Goal: Task Accomplishment & Management: Use online tool/utility

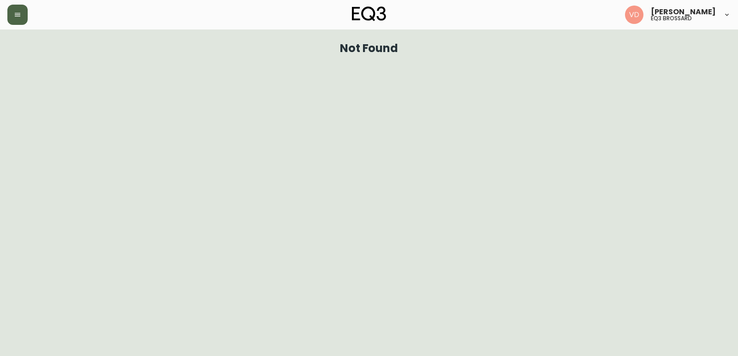
click at [25, 13] on button "button" at bounding box center [17, 15] width 20 height 20
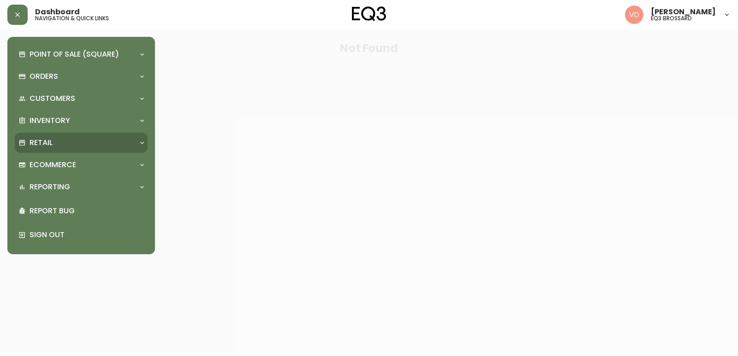
click at [56, 135] on div "Retail" at bounding box center [81, 143] width 133 height 20
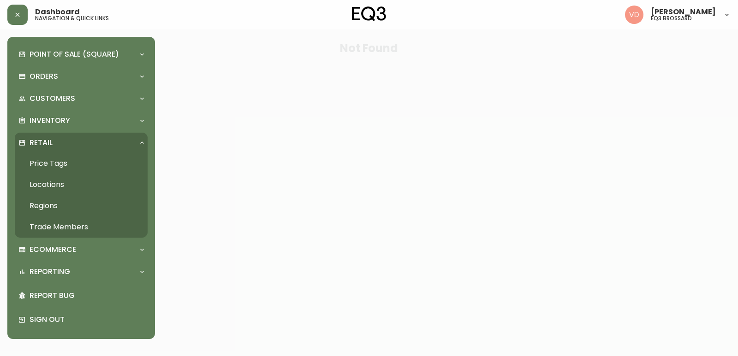
click at [51, 159] on link "Price Tags" at bounding box center [81, 163] width 133 height 21
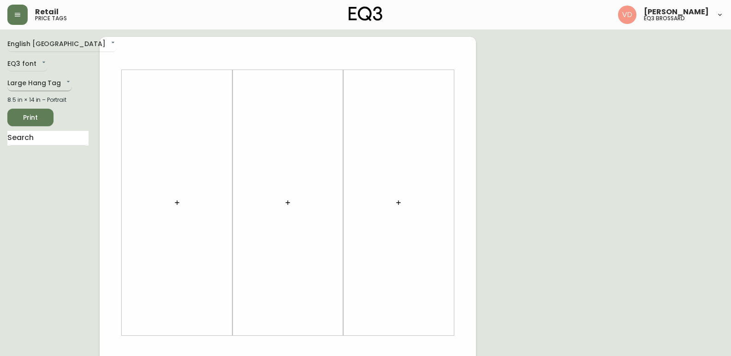
click at [44, 89] on body "Retail price tags [PERSON_NAME] eq3 [PERSON_NAME] English [GEOGRAPHIC_DATA] en_…" at bounding box center [365, 328] width 731 height 657
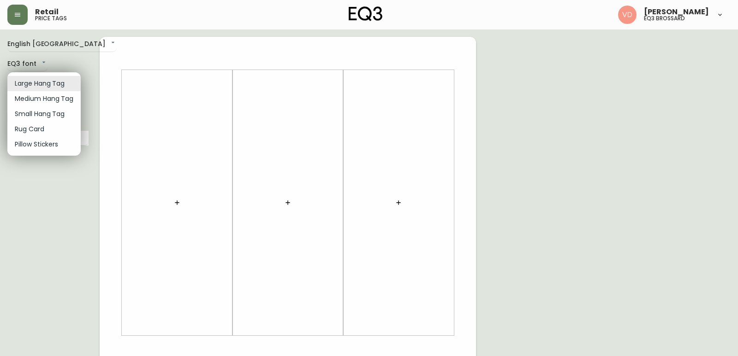
click at [46, 117] on li "Small Hang Tag" at bounding box center [43, 114] width 73 height 15
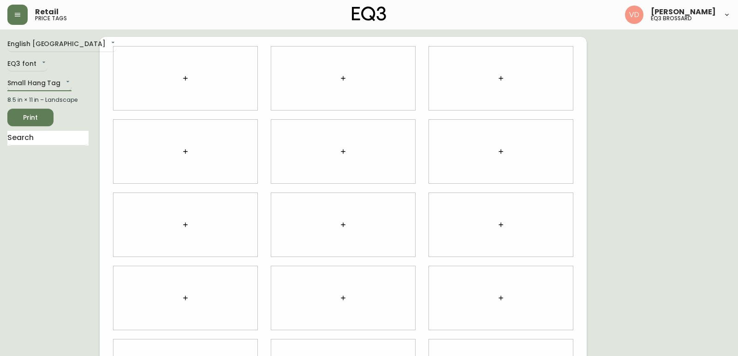
click at [35, 84] on body "Retail price tags [PERSON_NAME] eq3 [PERSON_NAME] English [GEOGRAPHIC_DATA] en_…" at bounding box center [369, 206] width 738 height 413
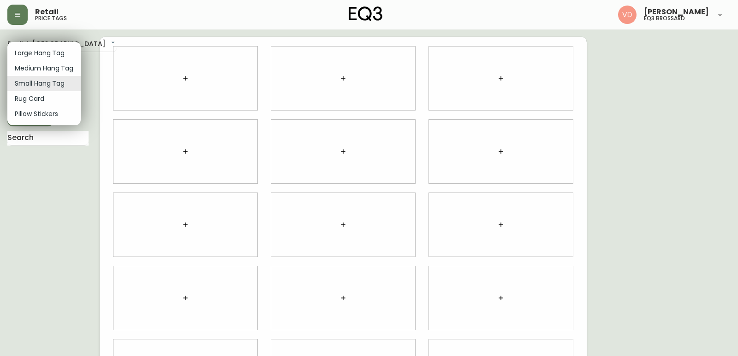
click at [48, 114] on li "Pillow Stickers" at bounding box center [43, 114] width 73 height 15
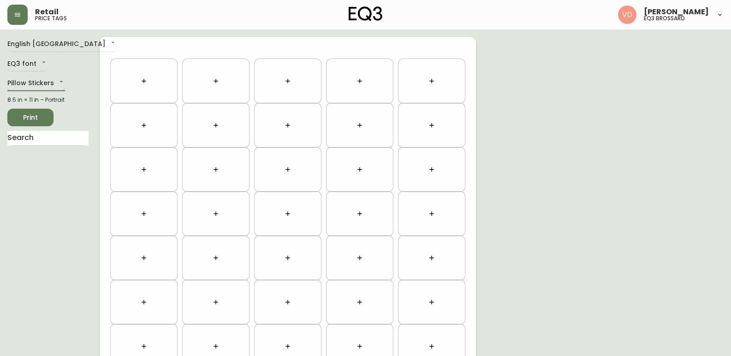
click at [44, 83] on body "Retail price tags [PERSON_NAME] eq3 [PERSON_NAME] English [GEOGRAPHIC_DATA] en_…" at bounding box center [365, 262] width 731 height 524
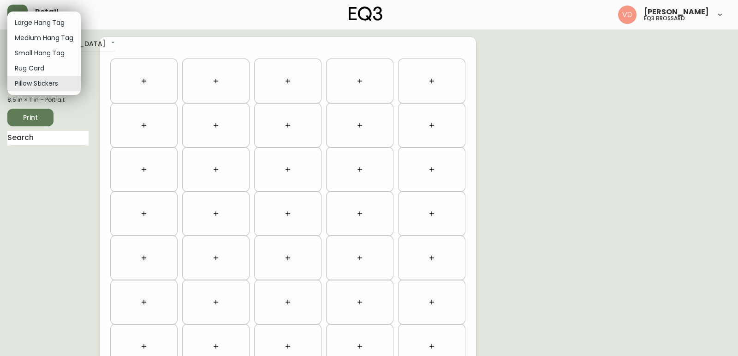
click at [39, 56] on li "Small Hang Tag" at bounding box center [43, 53] width 73 height 15
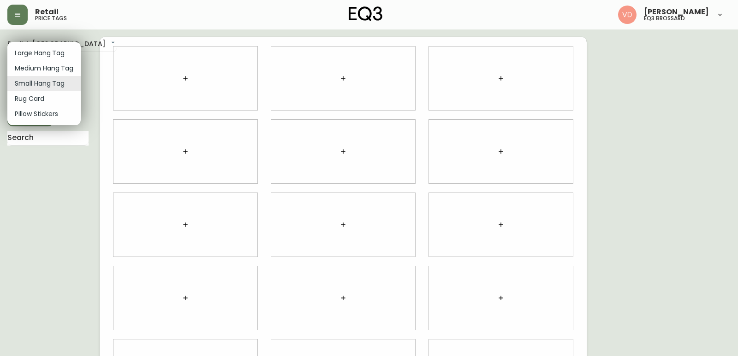
click at [52, 85] on body "Retail price tags [PERSON_NAME] eq3 [PERSON_NAME] English [GEOGRAPHIC_DATA] en_…" at bounding box center [369, 206] width 738 height 413
click at [42, 113] on li "Pillow Stickers" at bounding box center [43, 114] width 73 height 15
type input "pillows"
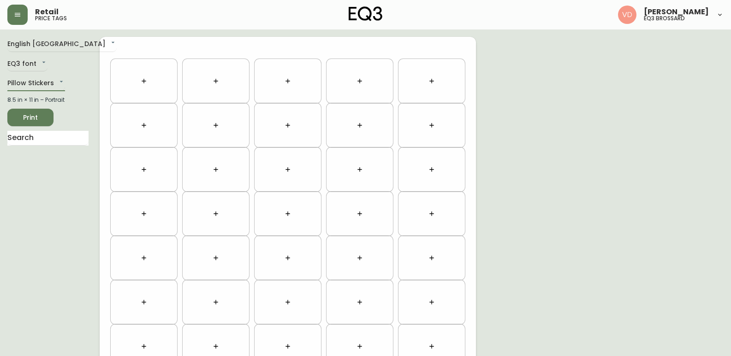
click at [141, 79] on icon "button" at bounding box center [143, 80] width 7 height 7
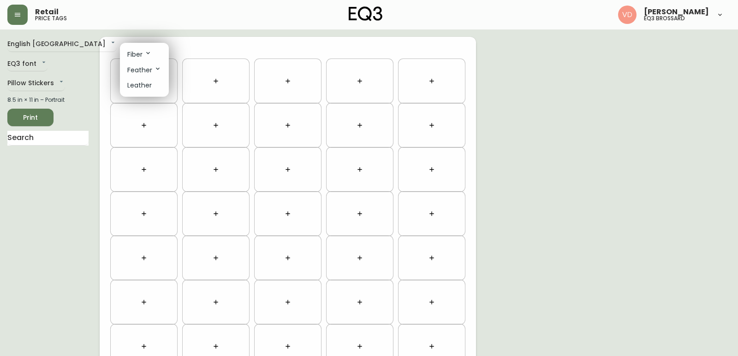
click at [41, 84] on div at bounding box center [369, 178] width 738 height 356
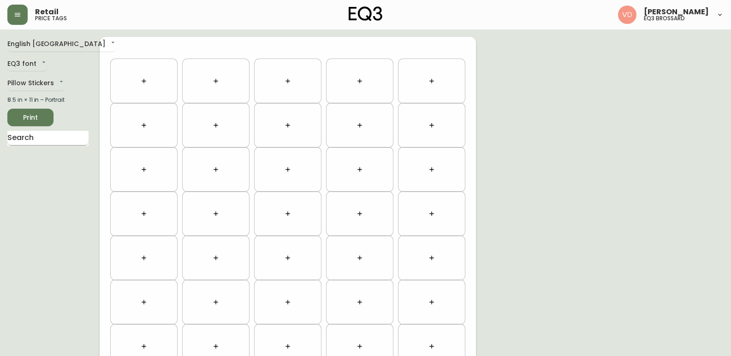
click at [45, 136] on input "text" at bounding box center [47, 138] width 81 height 15
paste input "[PHONE_NUMBER]"
type input "[PHONE_NUMBER]"
click at [35, 117] on span "Print" at bounding box center [30, 118] width 31 height 12
click at [47, 146] on div "[PHONE_NUMBER]" at bounding box center [47, 144] width 81 height 27
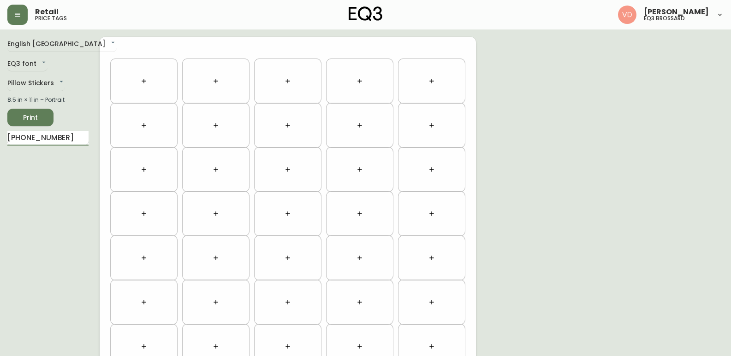
click at [51, 139] on input "[PHONE_NUMBER]" at bounding box center [47, 138] width 81 height 15
click at [138, 89] on button "button" at bounding box center [144, 81] width 18 height 18
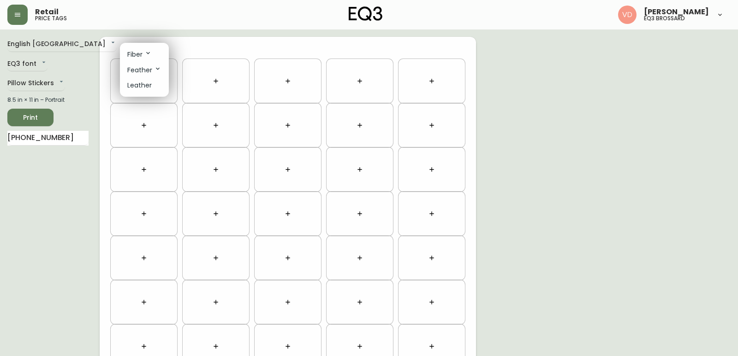
click at [36, 81] on div at bounding box center [369, 178] width 738 height 356
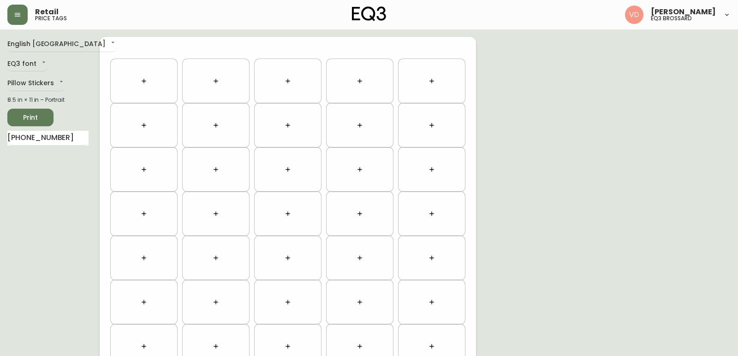
click at [36, 81] on body "Retail price tags [PERSON_NAME] eq3 [PERSON_NAME] English Canada en_CA EQ3 font…" at bounding box center [369, 262] width 738 height 524
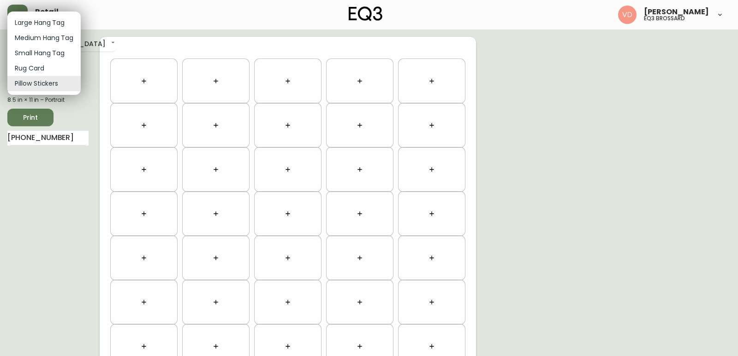
click at [43, 56] on li "Small Hang Tag" at bounding box center [43, 53] width 73 height 15
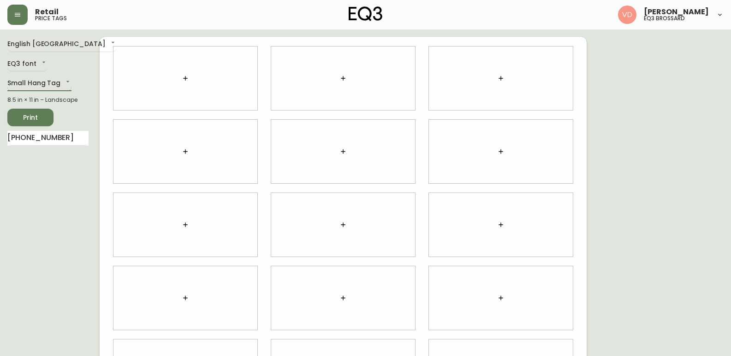
click at [62, 87] on body "Retail price tags [PERSON_NAME] eq3 [PERSON_NAME] English [GEOGRAPHIC_DATA] en_…" at bounding box center [365, 206] width 731 height 413
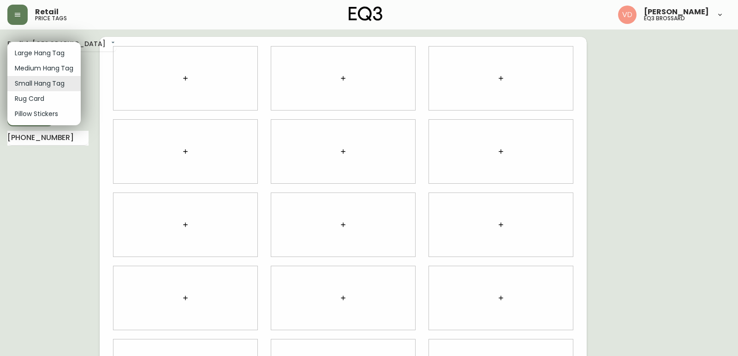
click at [57, 101] on li "Rug Card" at bounding box center [43, 98] width 73 height 15
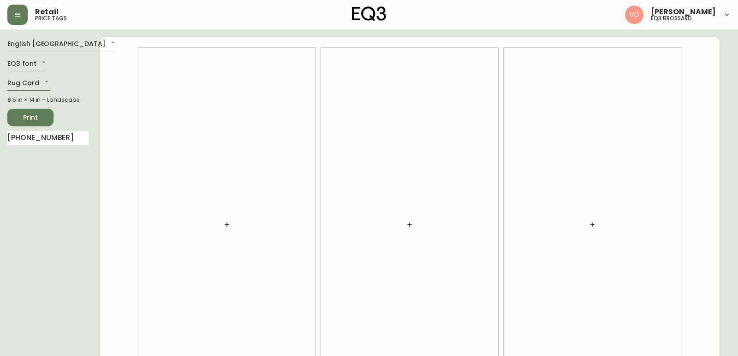
click at [38, 81] on body "Retail price tags [PERSON_NAME] eq3 [PERSON_NAME] English Canada en_CA EQ3 font…" at bounding box center [369, 206] width 738 height 413
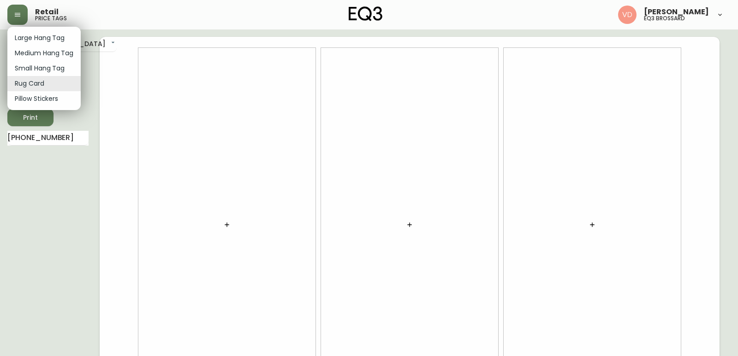
click at [54, 98] on li "Pillow Stickers" at bounding box center [43, 98] width 73 height 15
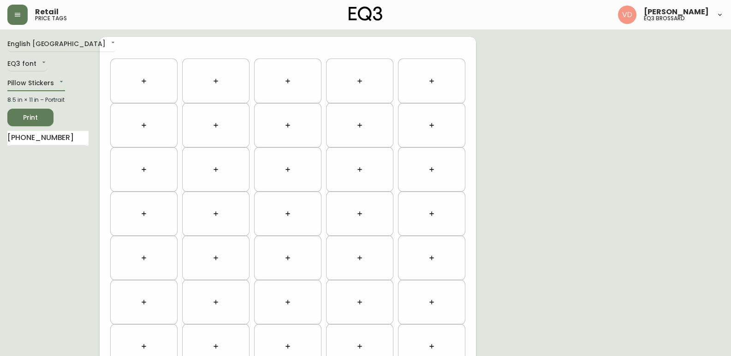
click at [134, 77] on div at bounding box center [144, 81] width 62 height 40
click at [139, 79] on button "button" at bounding box center [144, 81] width 18 height 18
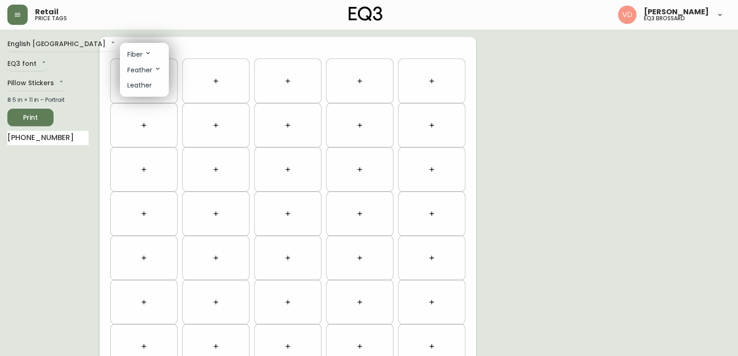
click at [138, 70] on p "Feather" at bounding box center [144, 70] width 34 height 10
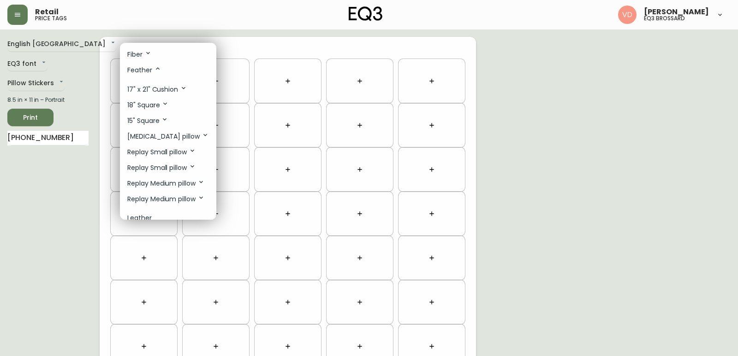
click at [140, 47] on li "Fiber" at bounding box center [168, 55] width 96 height 16
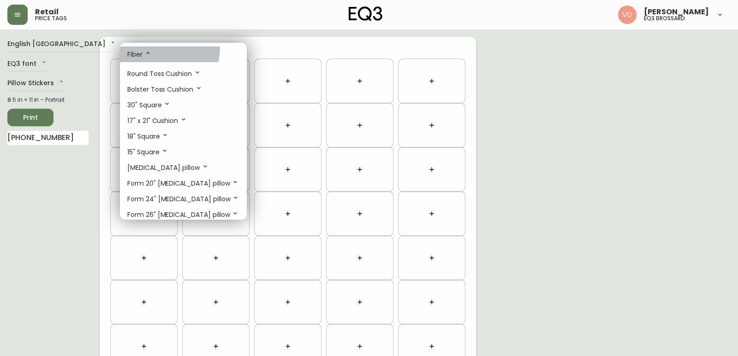
click at [144, 47] on li "Fiber" at bounding box center [183, 55] width 127 height 16
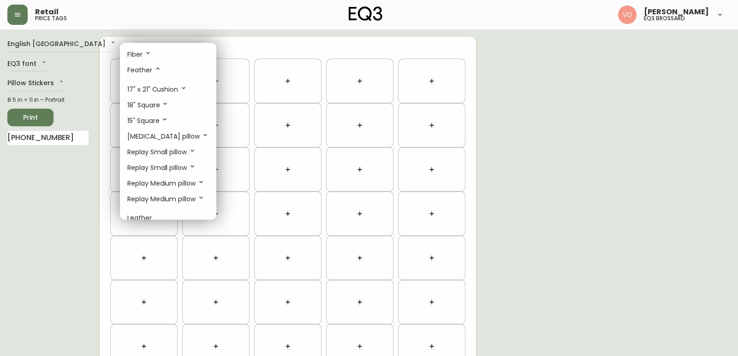
click at [142, 71] on p "Feather" at bounding box center [144, 70] width 34 height 10
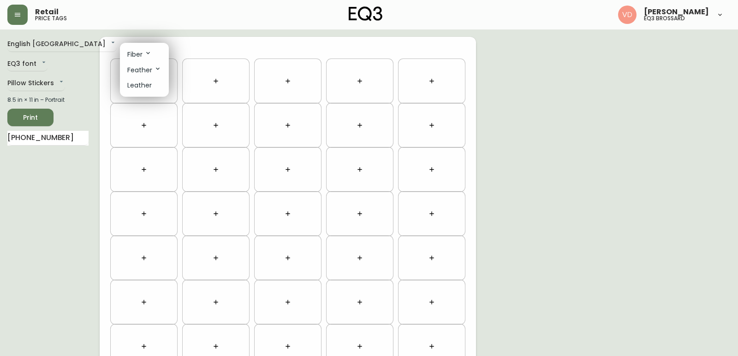
click at [50, 83] on div at bounding box center [369, 178] width 738 height 356
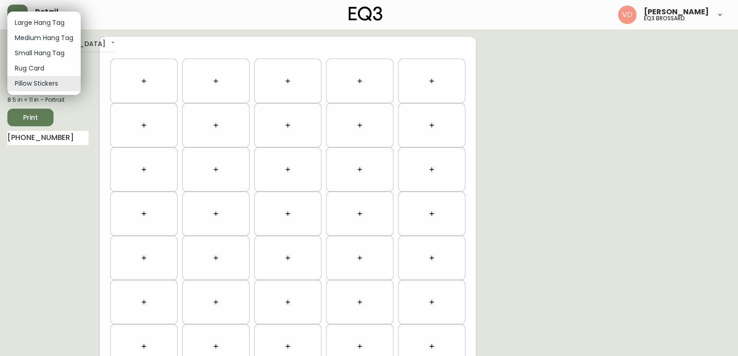
click at [50, 83] on body "Retail price tags [PERSON_NAME] eq3 [PERSON_NAME] English Canada en_CA EQ3 font…" at bounding box center [369, 262] width 738 height 524
click at [52, 72] on li "Rug Card" at bounding box center [43, 68] width 73 height 15
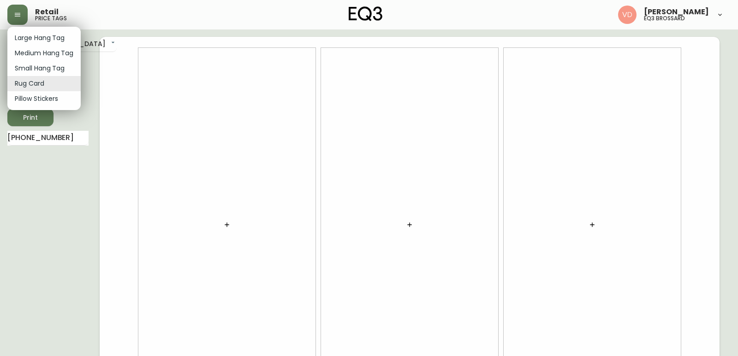
drag, startPoint x: 38, startPoint y: 80, endPoint x: 39, endPoint y: 76, distance: 4.8
click at [38, 81] on body "Retail price tags [PERSON_NAME] eq3 [PERSON_NAME] English Canada en_CA EQ3 font…" at bounding box center [369, 206] width 738 height 413
click at [43, 68] on li "Small Hang Tag" at bounding box center [43, 68] width 73 height 15
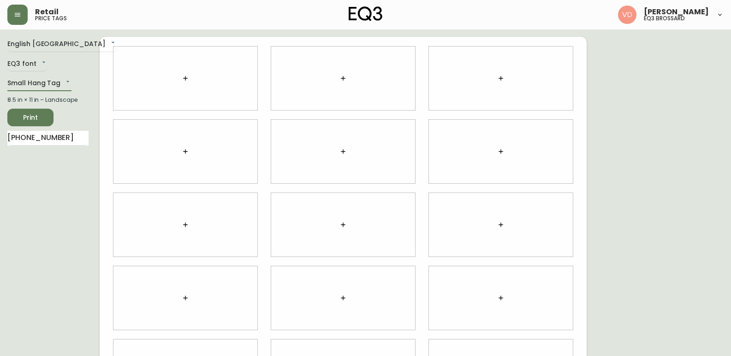
click at [219, 89] on div at bounding box center [185, 79] width 144 height 64
click at [189, 80] on button "button" at bounding box center [185, 78] width 18 height 18
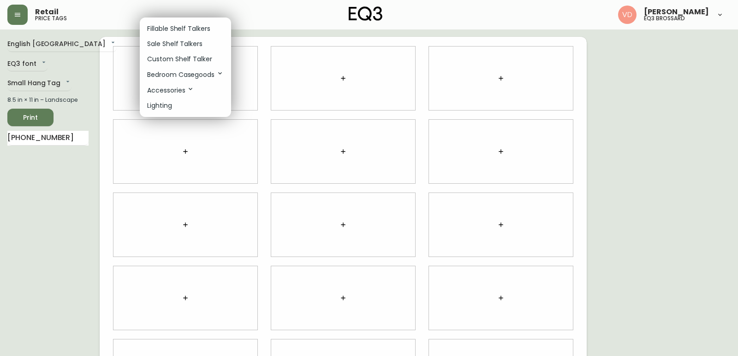
click at [50, 80] on div at bounding box center [369, 178] width 738 height 356
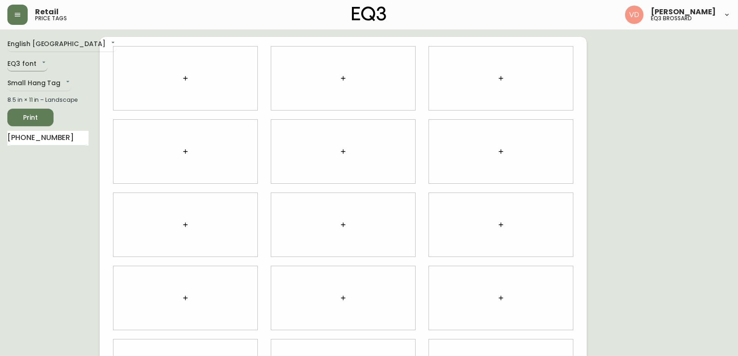
click at [38, 59] on body "Retail price tags [PERSON_NAME] eq3 [PERSON_NAME] English [GEOGRAPHIC_DATA] en_…" at bounding box center [369, 206] width 738 height 413
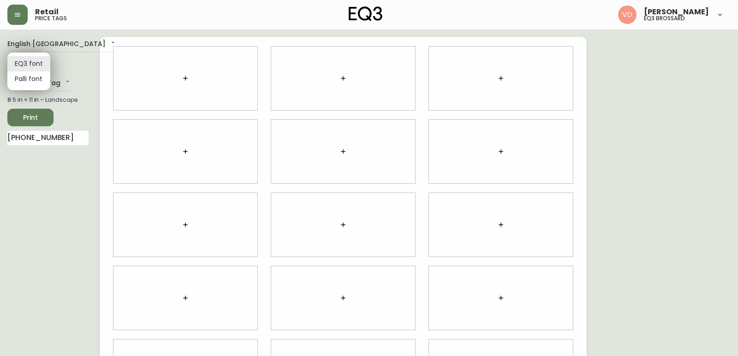
click at [38, 59] on li "EQ3 font" at bounding box center [28, 63] width 43 height 15
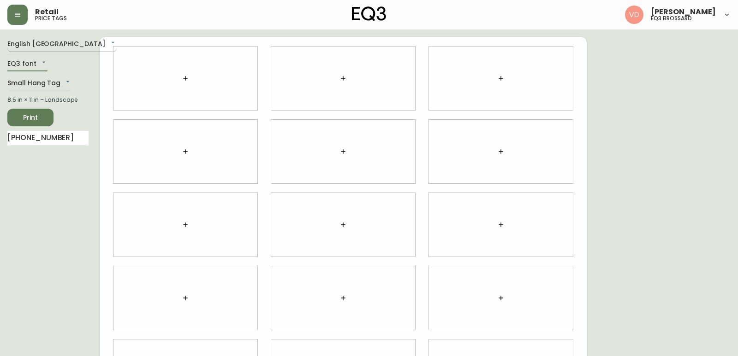
click at [52, 37] on body "Retail price tags [PERSON_NAME] eq3 [PERSON_NAME] English [GEOGRAPHIC_DATA] en_…" at bounding box center [369, 206] width 738 height 413
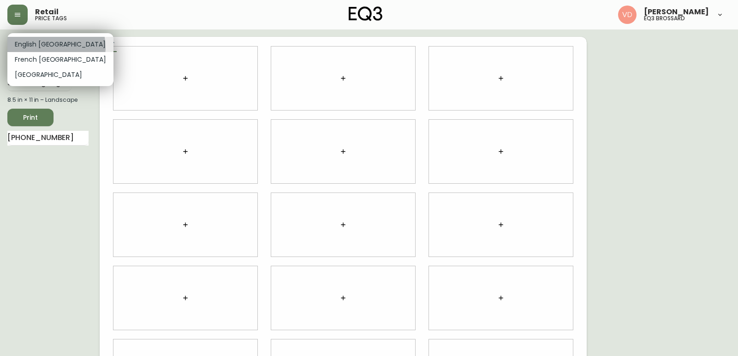
click at [56, 47] on li "English [GEOGRAPHIC_DATA]" at bounding box center [60, 44] width 106 height 15
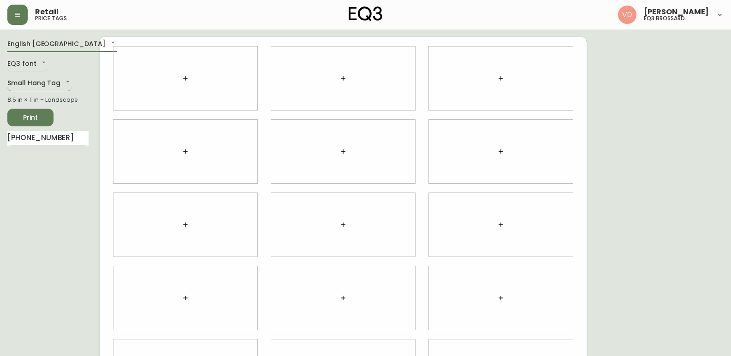
click at [45, 85] on body "Retail price tags [PERSON_NAME] eq3 [PERSON_NAME] English [GEOGRAPHIC_DATA] en_…" at bounding box center [365, 206] width 731 height 413
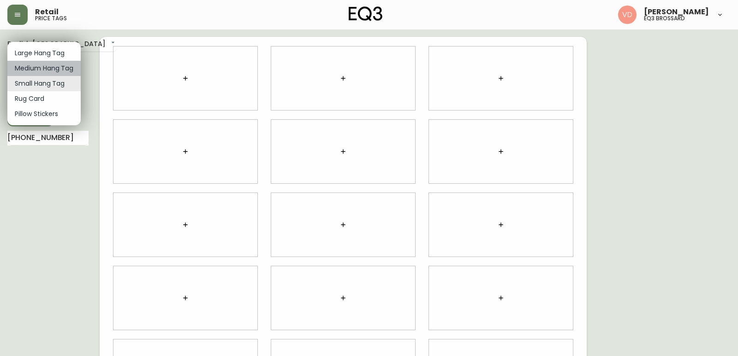
click at [47, 69] on li "Medium Hang Tag" at bounding box center [43, 68] width 73 height 15
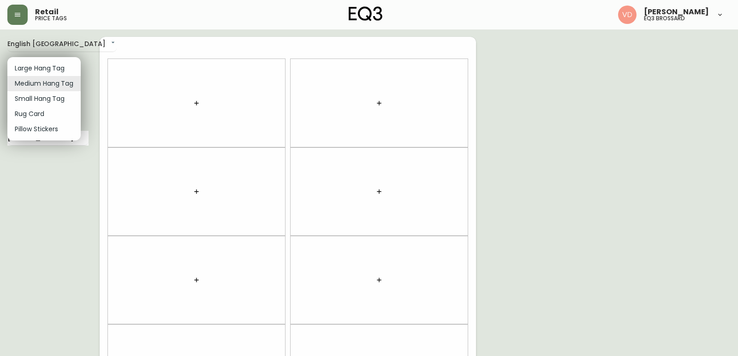
click at [57, 83] on body "Retail price tags [PERSON_NAME] eq3 [PERSON_NAME] English Canada en_CA EQ3 font…" at bounding box center [369, 262] width 738 height 524
click at [58, 124] on li "Pillow Stickers" at bounding box center [43, 129] width 73 height 15
type input "pillows"
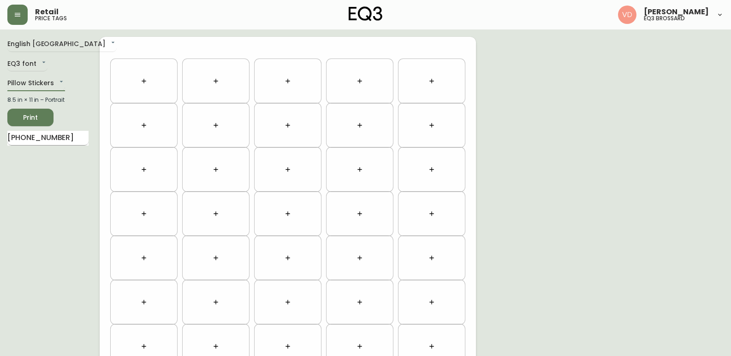
click at [62, 134] on input "[PHONE_NUMBER]" at bounding box center [47, 138] width 81 height 15
click at [142, 77] on icon "button" at bounding box center [143, 80] width 7 height 7
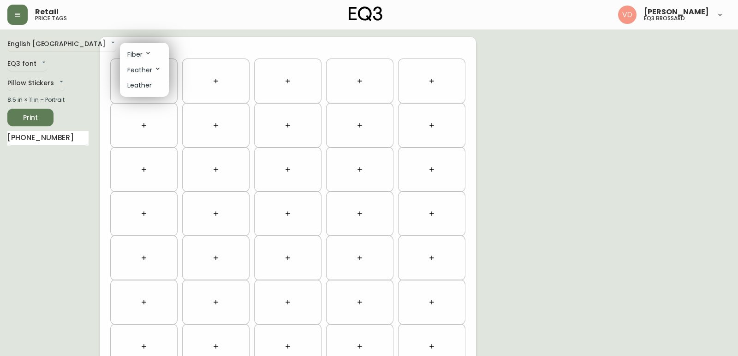
click at [148, 52] on icon at bounding box center [147, 52] width 7 height 7
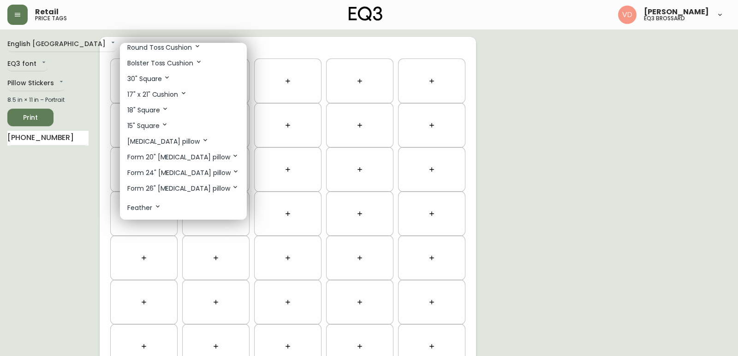
scroll to position [41, 0]
click at [150, 195] on p "Feather" at bounding box center [144, 193] width 34 height 10
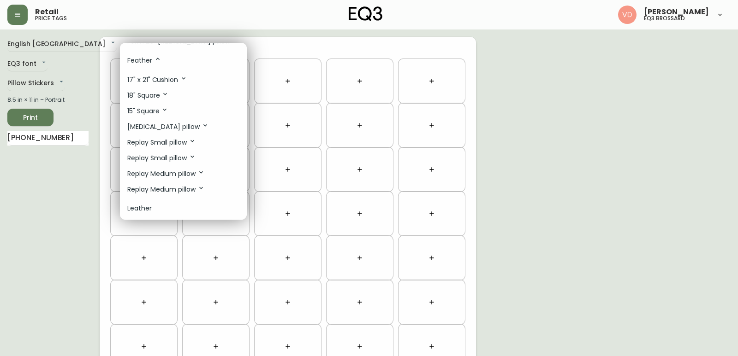
click at [135, 206] on p "Leather" at bounding box center [139, 209] width 24 height 10
click at [148, 200] on ul "17" x 21" Cushion 18" Square 15" Square [MEDICAL_DATA] pillow Replay Small pill…" at bounding box center [183, 134] width 127 height 133
click at [153, 185] on p "Replay Medium pillow" at bounding box center [165, 189] width 77 height 10
click at [158, 189] on p "Replay Medium pillow" at bounding box center [165, 189] width 77 height 10
click at [60, 191] on div at bounding box center [369, 178] width 738 height 356
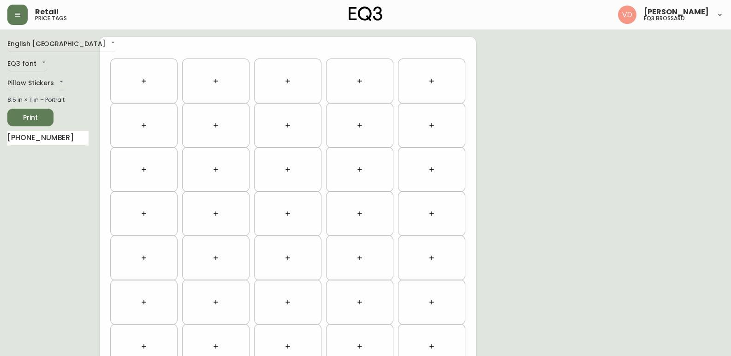
drag, startPoint x: 140, startPoint y: 100, endPoint x: 146, endPoint y: 77, distance: 24.4
click at [146, 77] on button "button" at bounding box center [144, 81] width 18 height 18
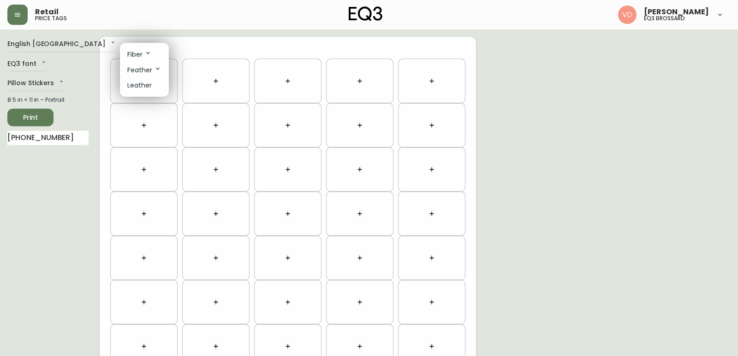
drag, startPoint x: 62, startPoint y: 144, endPoint x: 55, endPoint y: 135, distance: 12.2
click at [59, 142] on div at bounding box center [369, 178] width 738 height 356
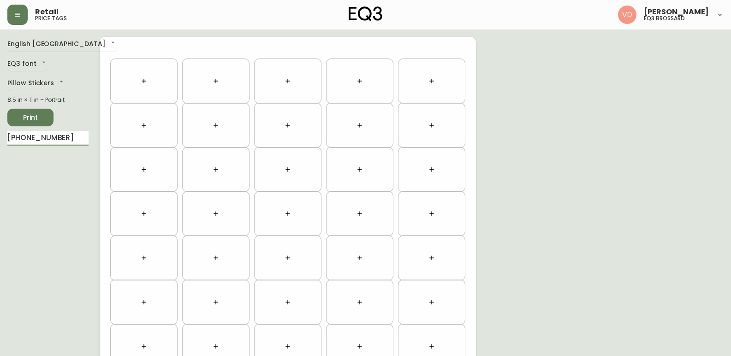
drag, startPoint x: 58, startPoint y: 137, endPoint x: 0, endPoint y: 134, distance: 57.7
click at [0, 134] on main "English Canada en_CA EQ3 font EQ3 Pillow Stickers pillows 8.5 in × 11 in – Port…" at bounding box center [365, 277] width 731 height 494
paste input "[PHONE_NUMBER]"
type input "3"
type input "M"
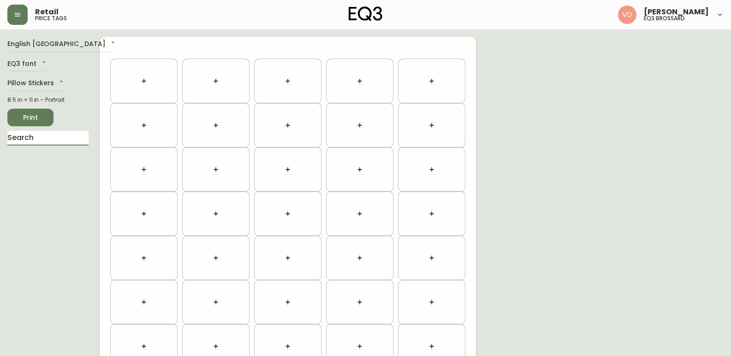
paste input "[PERSON_NAME]"
type input "[PERSON_NAME]"
click at [54, 163] on li "[PERSON_NAME]" at bounding box center [47, 162] width 81 height 16
click at [41, 164] on li "[PERSON_NAME]" at bounding box center [47, 162] width 81 height 16
click at [60, 83] on body "Retail price tags [PERSON_NAME] eq3 [PERSON_NAME] English [GEOGRAPHIC_DATA] en_…" at bounding box center [365, 262] width 731 height 524
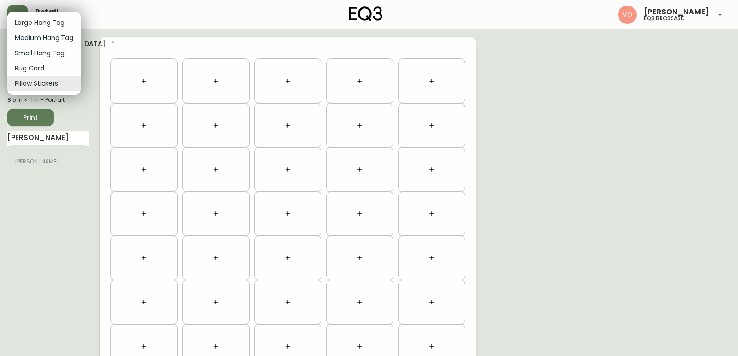
click at [52, 51] on li "Small Hang Tag" at bounding box center [43, 53] width 73 height 15
type input "small"
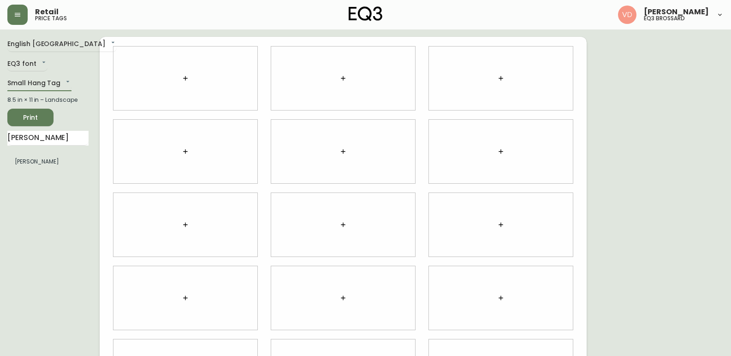
click at [26, 164] on li "[PERSON_NAME]" at bounding box center [47, 162] width 81 height 16
click at [28, 165] on li "[PERSON_NAME]" at bounding box center [47, 162] width 81 height 16
click at [30, 163] on li "[PERSON_NAME]" at bounding box center [47, 162] width 81 height 16
click at [50, 164] on li "[PERSON_NAME]" at bounding box center [47, 162] width 81 height 16
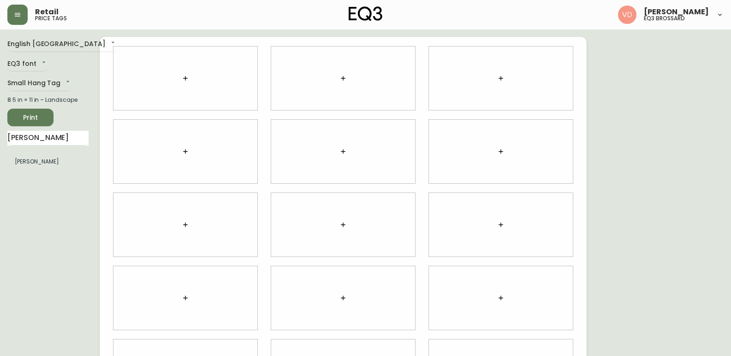
click at [171, 87] on div at bounding box center [185, 79] width 144 height 64
click at [179, 80] on button "button" at bounding box center [185, 78] width 18 height 18
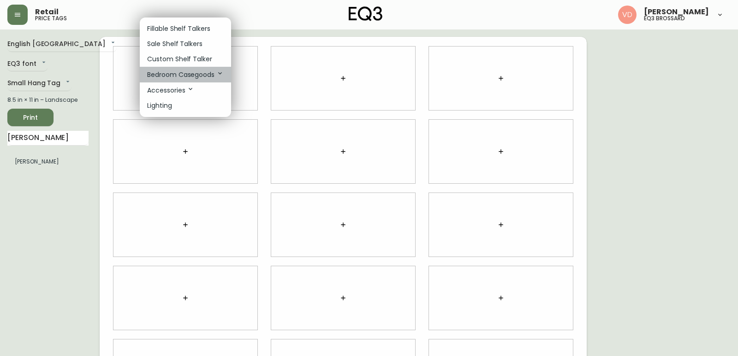
click at [207, 75] on p "Bedroom Casegoods" at bounding box center [185, 75] width 77 height 10
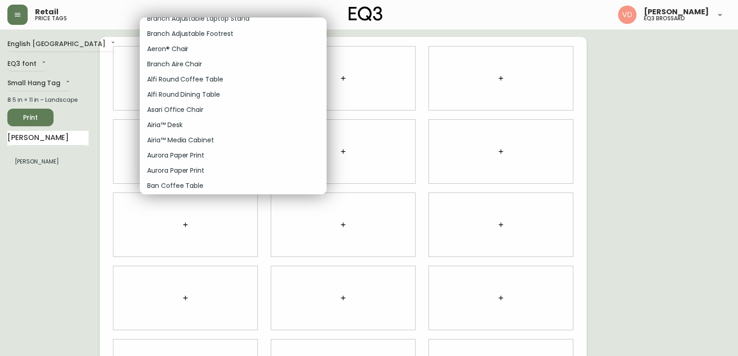
scroll to position [1, 0]
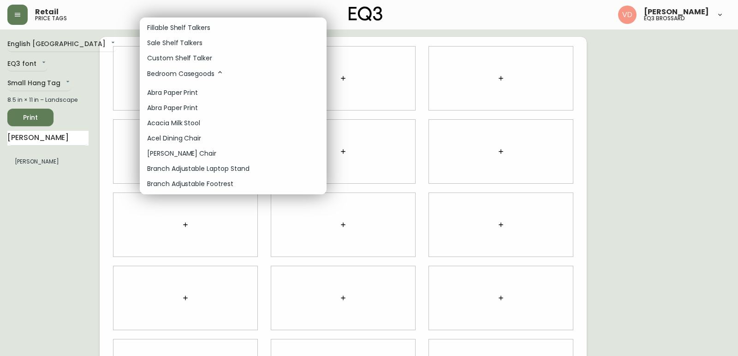
click at [27, 154] on div at bounding box center [369, 178] width 738 height 356
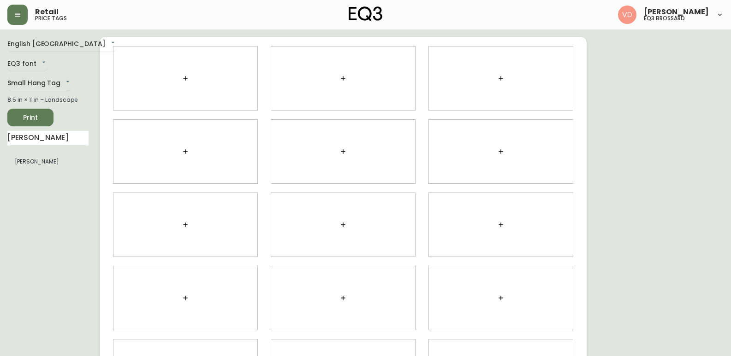
click at [30, 166] on div "Fillable Shelf Talkers Sale Shelf Talkers Custom Shelf Talker Bedroom Casegoods…" at bounding box center [365, 110] width 731 height 221
click at [33, 141] on input "[PERSON_NAME]" at bounding box center [47, 138] width 81 height 15
click at [185, 79] on icon "button" at bounding box center [185, 78] width 4 height 4
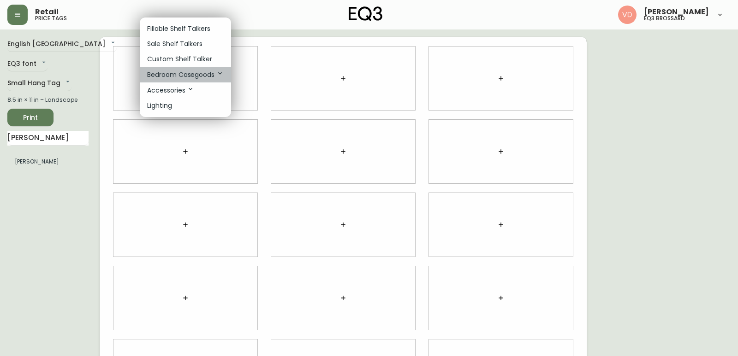
click at [187, 78] on p "Bedroom Casegoods" at bounding box center [185, 75] width 77 height 10
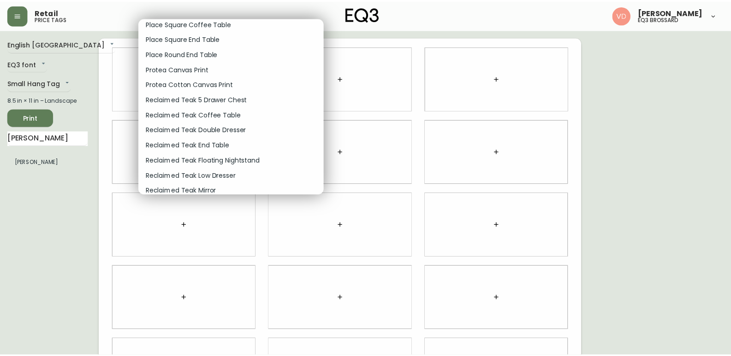
scroll to position [4891, 0]
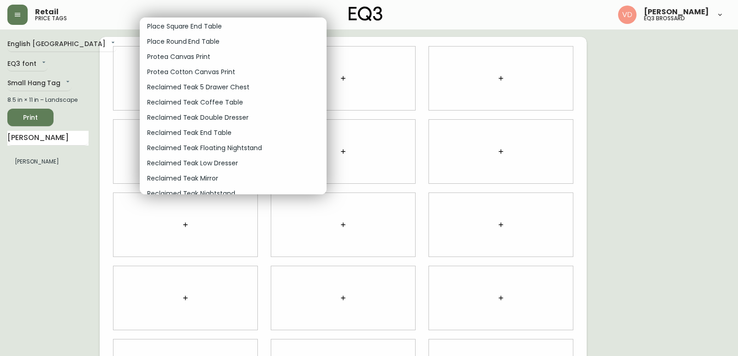
click at [76, 254] on div at bounding box center [369, 178] width 738 height 356
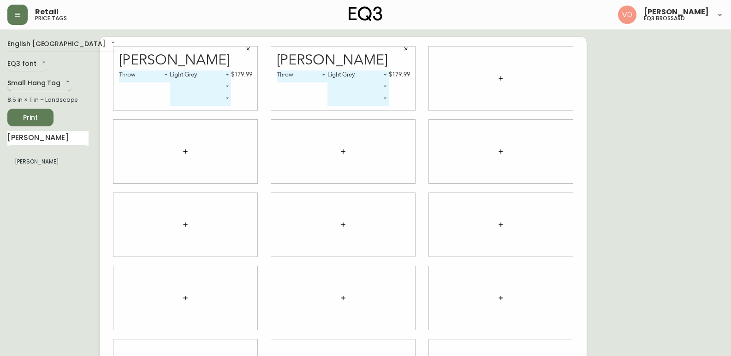
click at [46, 83] on body "Retail price tags [PERSON_NAME] eq3 [PERSON_NAME] English [GEOGRAPHIC_DATA] en_…" at bounding box center [365, 206] width 731 height 413
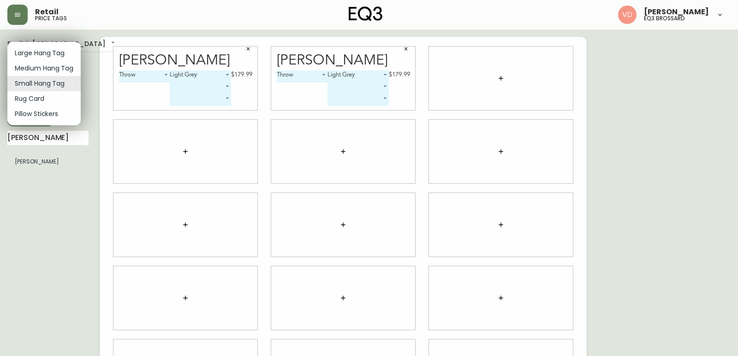
click at [47, 118] on li "Pillow Stickers" at bounding box center [43, 114] width 73 height 15
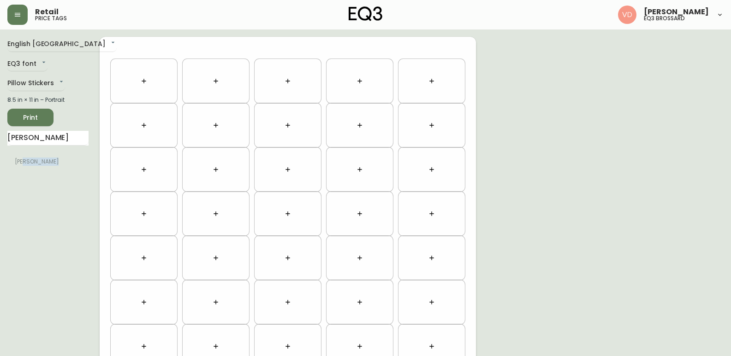
drag, startPoint x: 25, startPoint y: 163, endPoint x: 158, endPoint y: 94, distance: 149.3
click at [158, 94] on div "English Canada en_CA EQ3 font EQ3 Pillow Stickers pillows 8.5 in × 11 in – Port…" at bounding box center [365, 280] width 716 height 487
click at [57, 169] on li "[PERSON_NAME]" at bounding box center [47, 162] width 81 height 16
drag, startPoint x: 56, startPoint y: 166, endPoint x: 143, endPoint y: 109, distance: 103.8
click at [143, 110] on div "English Canada en_CA EQ3 font EQ3 Pillow Stickers pillows 8.5 in × 11 in – Port…" at bounding box center [365, 280] width 716 height 487
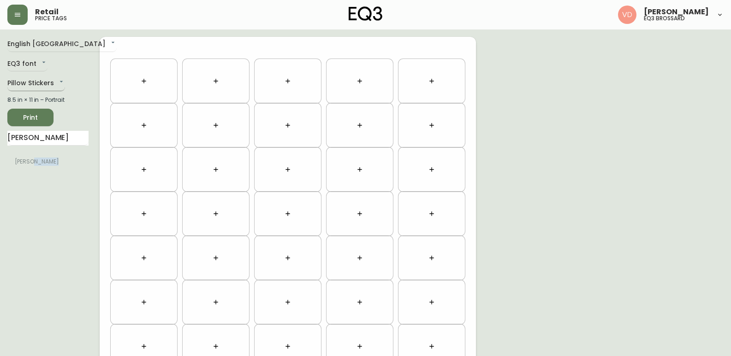
click at [38, 83] on body "Retail price tags [PERSON_NAME] eq3 [PERSON_NAME] English [GEOGRAPHIC_DATA] en_…" at bounding box center [365, 262] width 731 height 524
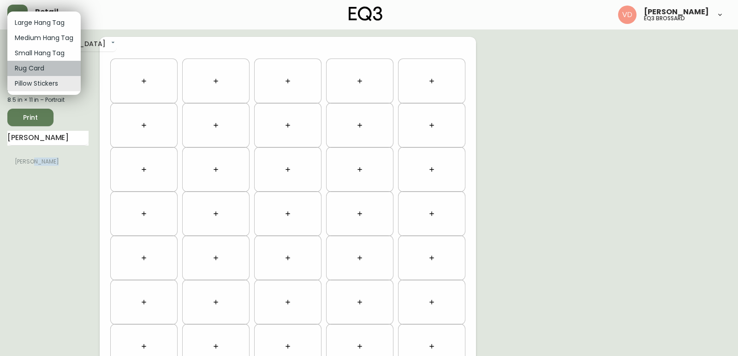
click at [55, 72] on li "Rug Card" at bounding box center [43, 68] width 73 height 15
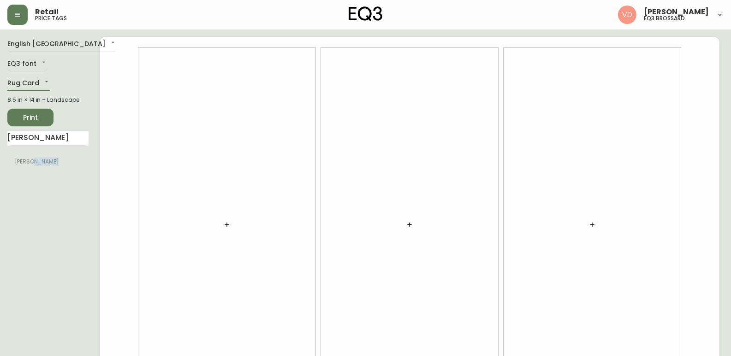
click at [45, 86] on body "Retail price tags [PERSON_NAME] eq3 [PERSON_NAME] English [GEOGRAPHIC_DATA] en_…" at bounding box center [365, 206] width 731 height 413
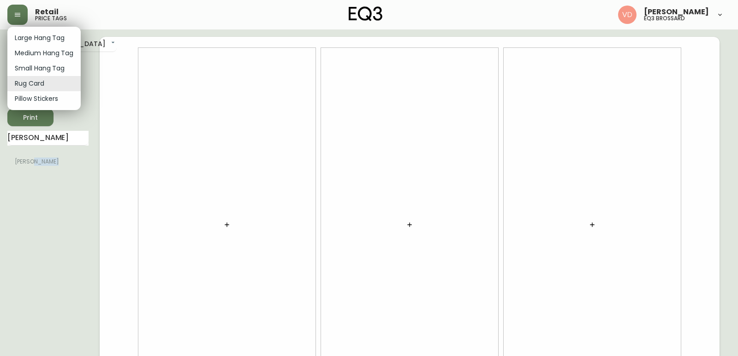
click at [56, 74] on li "Small Hang Tag" at bounding box center [43, 68] width 73 height 15
type input "small"
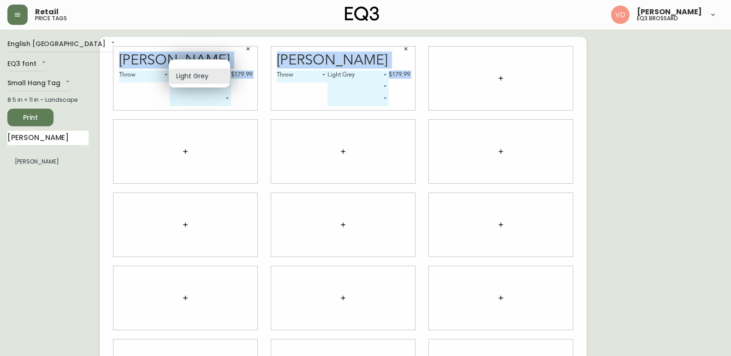
click at [224, 75] on body "Retail price tags [PERSON_NAME] eq3 [PERSON_NAME] English [GEOGRAPHIC_DATA] en_…" at bounding box center [365, 206] width 731 height 413
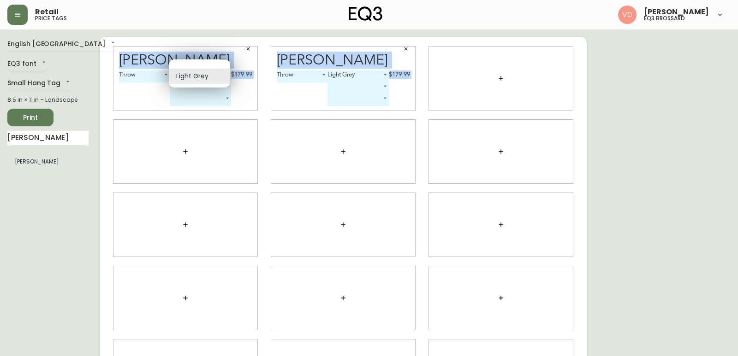
click at [224, 75] on li "Light Grey" at bounding box center [199, 76] width 61 height 15
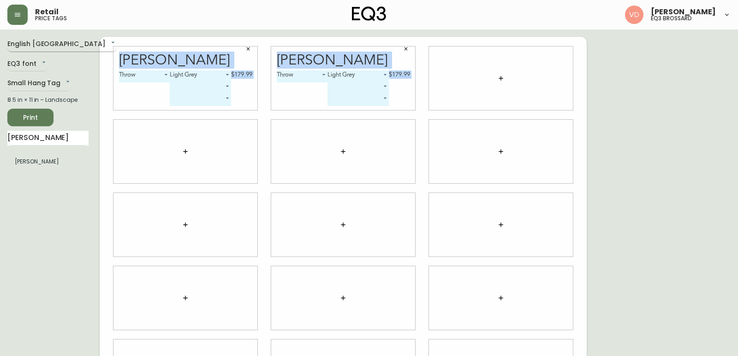
click at [36, 44] on body "Retail price tags [PERSON_NAME] eq3 [PERSON_NAME] English [GEOGRAPHIC_DATA] en_…" at bounding box center [369, 206] width 738 height 413
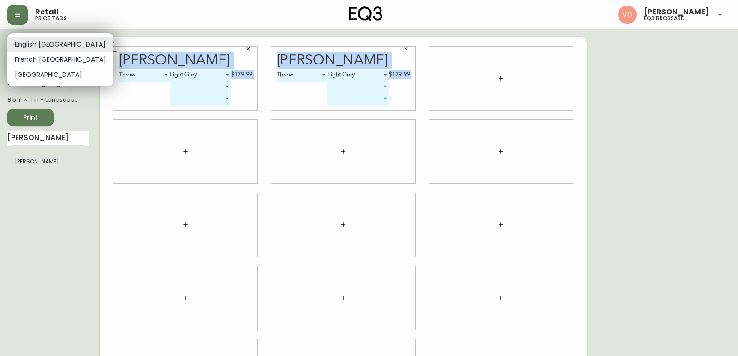
click at [36, 59] on li "French [GEOGRAPHIC_DATA]" at bounding box center [60, 59] width 106 height 15
type input "fr_CA"
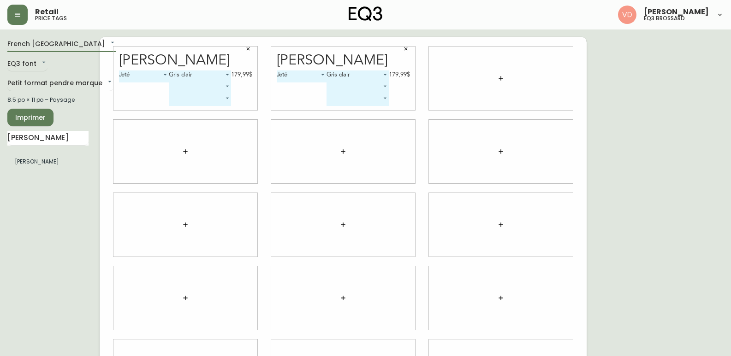
click at [54, 186] on div "French Canada fr_CA EQ3 font EQ3 Petit format pendre marque small 8.5 po × 11 p…" at bounding box center [53, 225] width 92 height 376
click at [18, 212] on div "French Canada fr_CA EQ3 font EQ3 Petit format pendre marque small 8.5 po × 11 p…" at bounding box center [53, 225] width 92 height 376
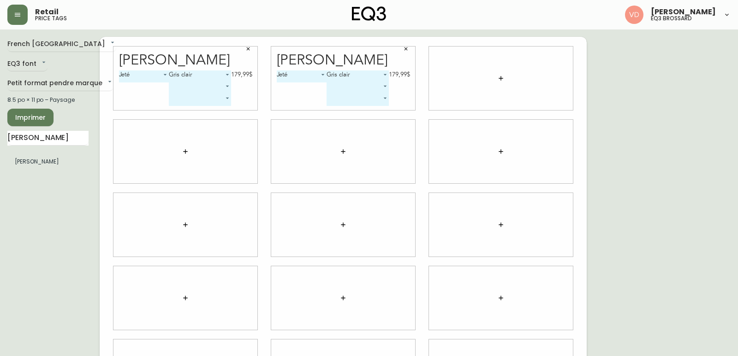
click at [223, 87] on body "Retail price tags [PERSON_NAME] eq3 [PERSON_NAME] French Canada fr_CA EQ3 font …" at bounding box center [369, 206] width 738 height 413
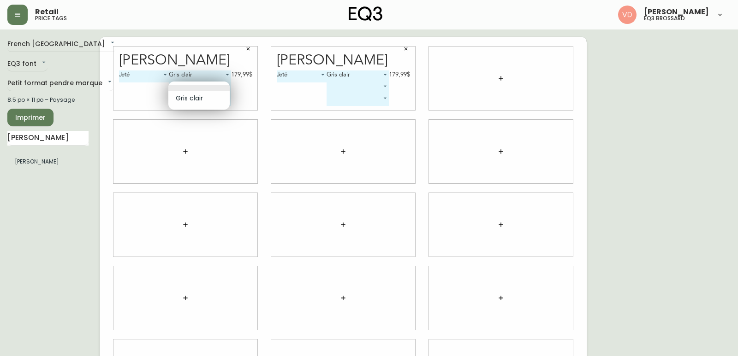
click at [210, 95] on li "Gris clair" at bounding box center [198, 98] width 61 height 15
type input "0"
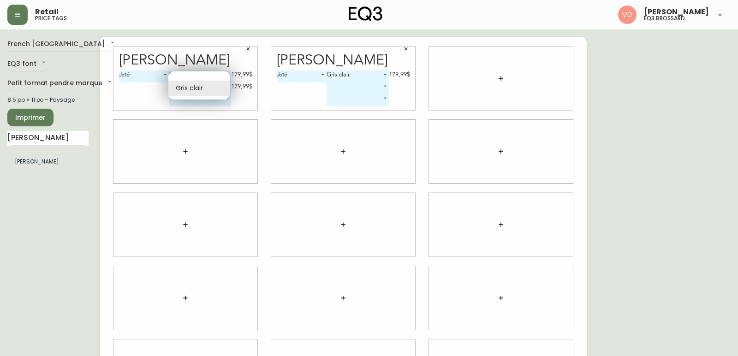
click at [222, 86] on body "Retail price tags [PERSON_NAME] eq3 [PERSON_NAME] French Canada fr_CA EQ3 font …" at bounding box center [369, 206] width 738 height 413
click at [215, 76] on li at bounding box center [198, 78] width 61 height 6
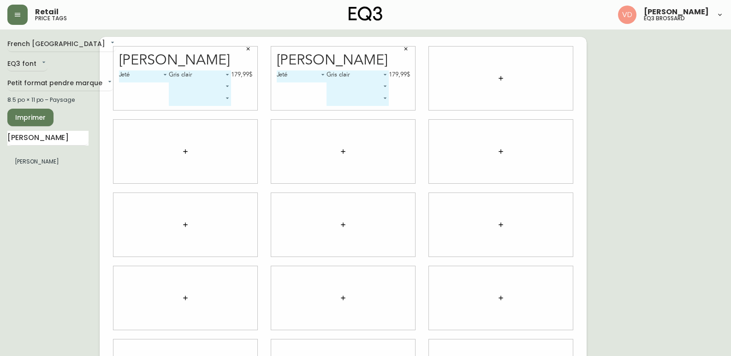
click at [202, 98] on body "Retail price tags [PERSON_NAME] eq3 [PERSON_NAME] French Canada fr_CA EQ3 font …" at bounding box center [365, 206] width 731 height 413
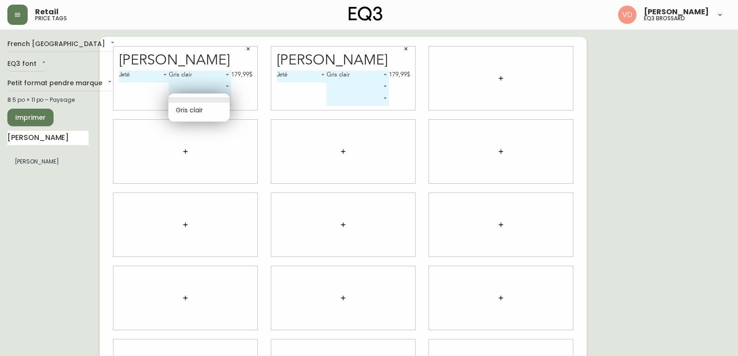
click at [131, 83] on div at bounding box center [369, 178] width 738 height 356
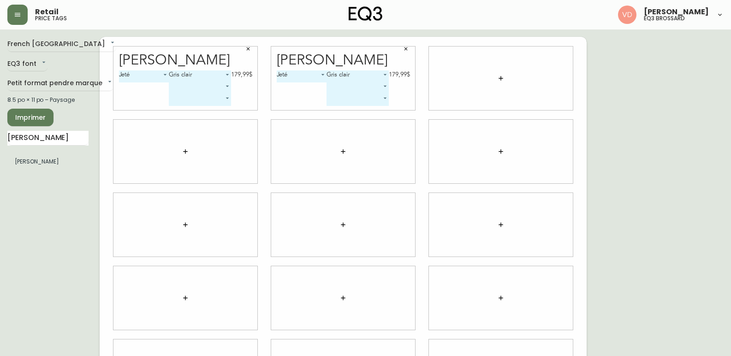
click at [134, 86] on div "Jeté 0 Gris clair 0 179,99$ ​ ​" at bounding box center [185, 91] width 133 height 40
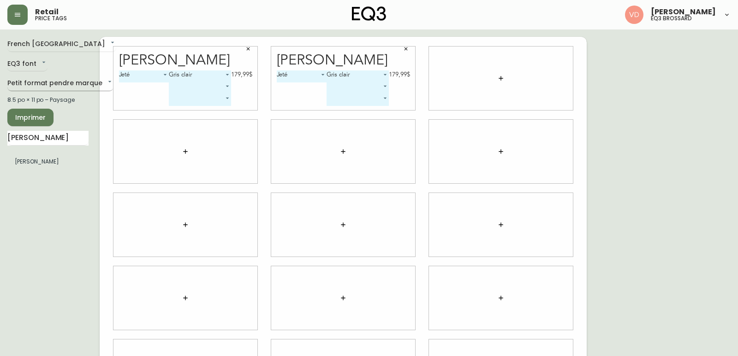
click at [45, 82] on body "Retail price tags [PERSON_NAME] eq3 [PERSON_NAME] French Canada fr_CA EQ3 font …" at bounding box center [369, 206] width 738 height 413
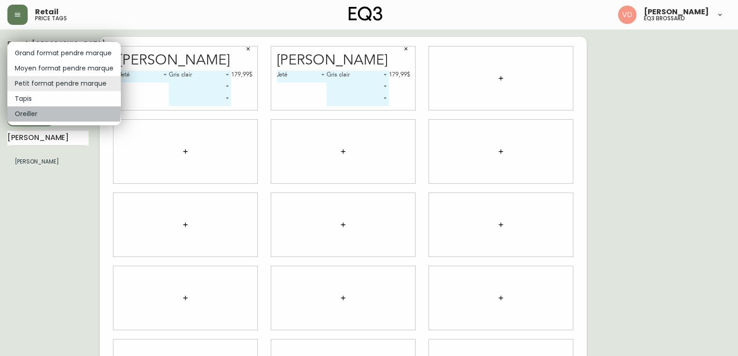
click at [33, 110] on li "Oreiller" at bounding box center [63, 114] width 113 height 15
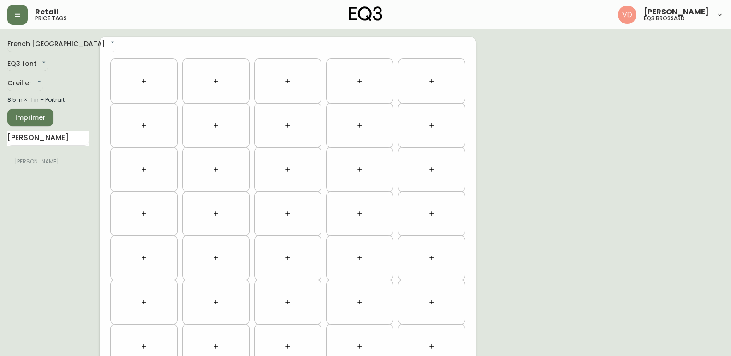
click at [133, 77] on div at bounding box center [144, 81] width 62 height 40
click at [145, 79] on icon "button" at bounding box center [143, 80] width 7 height 7
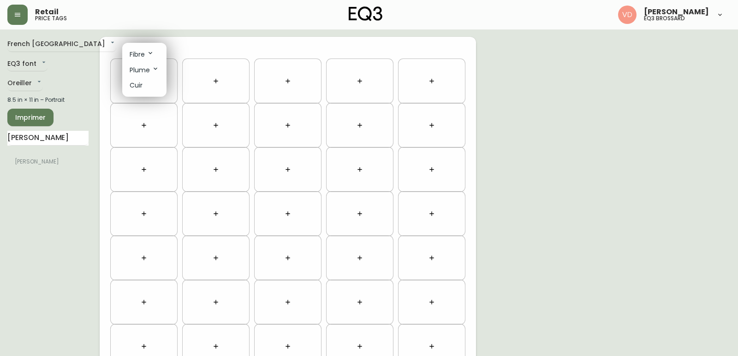
drag, startPoint x: 31, startPoint y: 138, endPoint x: 186, endPoint y: 120, distance: 156.0
click at [186, 120] on div at bounding box center [369, 178] width 738 height 356
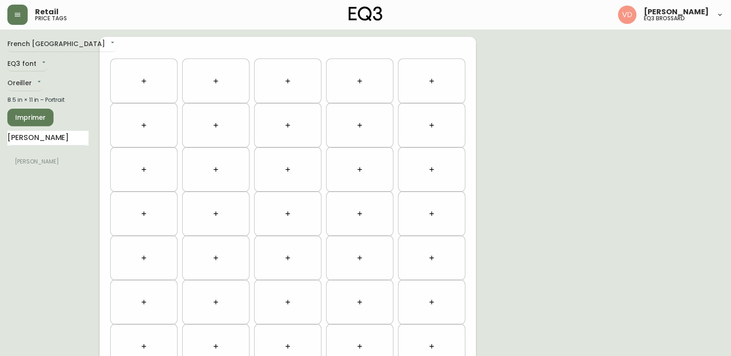
click at [56, 160] on li "[PERSON_NAME]" at bounding box center [47, 162] width 81 height 16
click at [29, 67] on body "Retail price tags [PERSON_NAME] eq3 [PERSON_NAME] French Canada fr_CA EQ3 font …" at bounding box center [365, 262] width 731 height 524
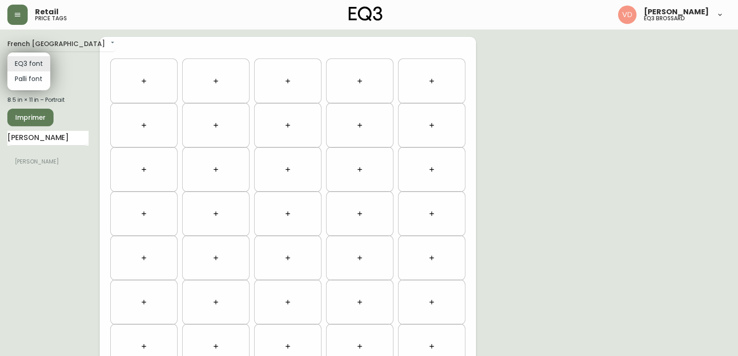
click at [36, 43] on div at bounding box center [369, 178] width 738 height 356
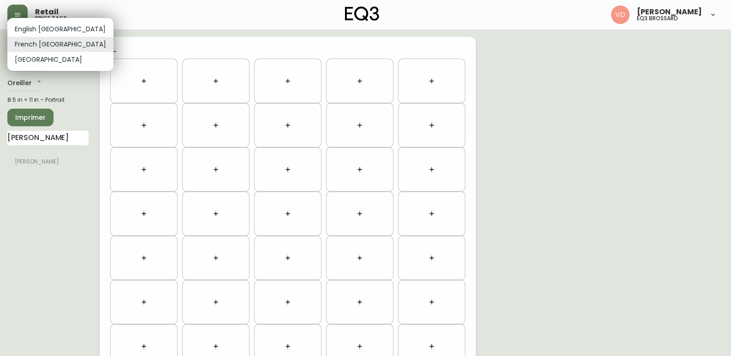
click at [39, 46] on body "Retail price tags [PERSON_NAME] eq3 [PERSON_NAME] French Canada fr_CA EQ3 font …" at bounding box center [365, 262] width 731 height 524
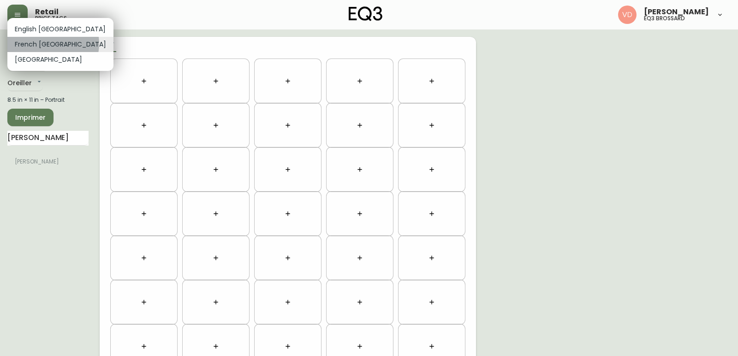
click at [53, 44] on li "French [GEOGRAPHIC_DATA]" at bounding box center [60, 44] width 106 height 15
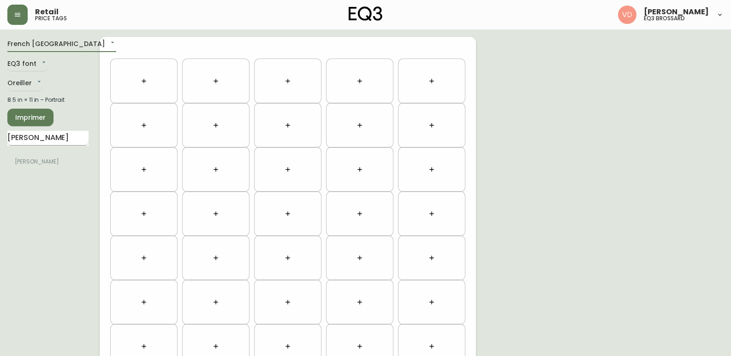
click at [36, 138] on input "[PERSON_NAME]" at bounding box center [47, 138] width 81 height 15
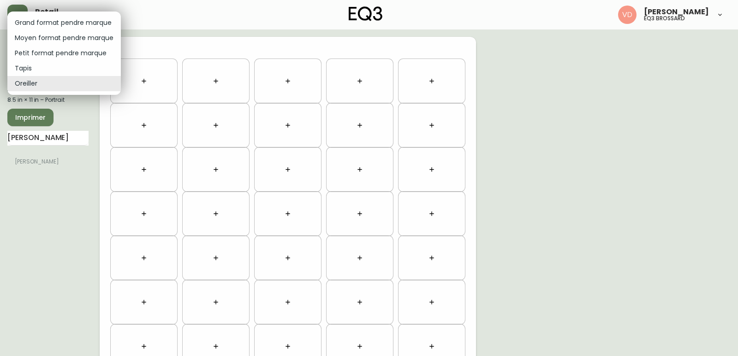
click at [34, 84] on body "Retail price tags [PERSON_NAME] eq3 [PERSON_NAME] French Canada fr_CA EQ3 font …" at bounding box center [369, 262] width 738 height 524
click at [36, 52] on li "Petit format pendre marque" at bounding box center [63, 53] width 113 height 15
type input "small"
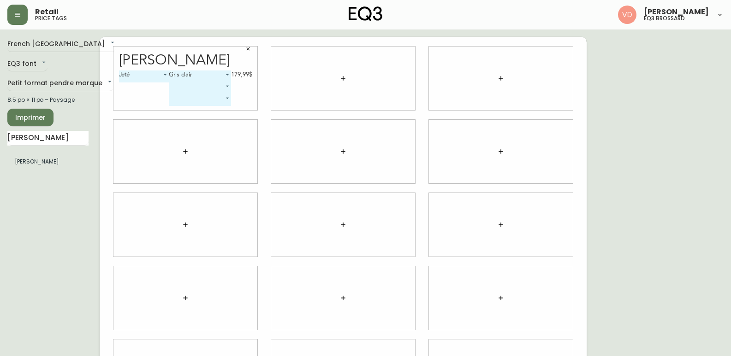
click at [34, 170] on ul "[PERSON_NAME]" at bounding box center [47, 161] width 81 height 23
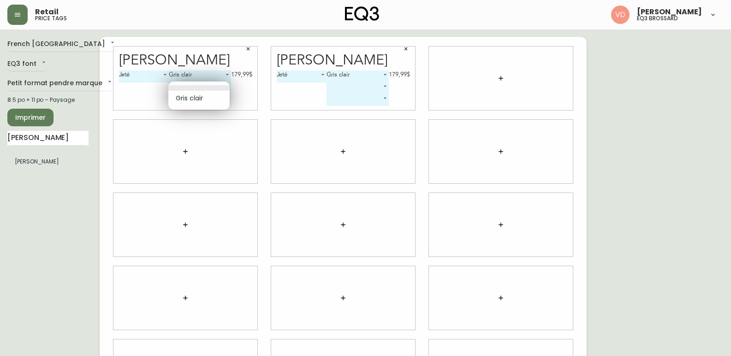
click at [189, 83] on body "Retail price tags [PERSON_NAME] eq3 [PERSON_NAME] French Canada fr_CA EQ3 font …" at bounding box center [365, 206] width 731 height 413
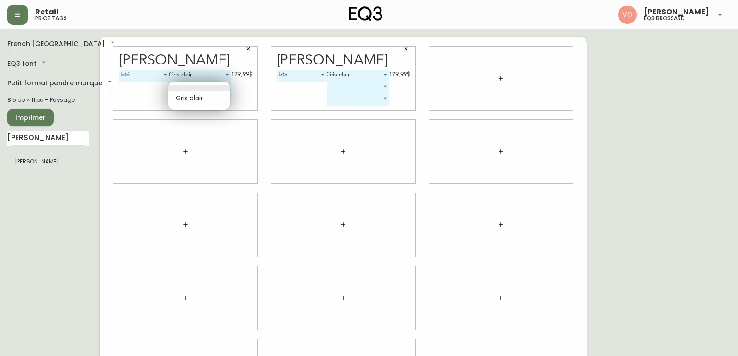
click at [190, 91] on li "Gris clair" at bounding box center [198, 98] width 61 height 15
type input "0"
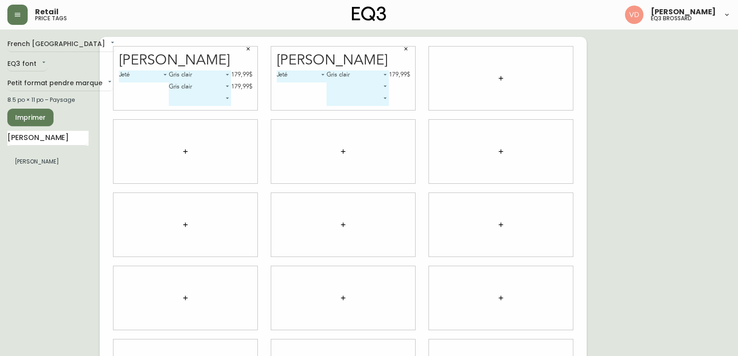
click at [188, 88] on body "Retail price tags [PERSON_NAME] eq3 [PERSON_NAME] French Canada fr_CA EQ3 font …" at bounding box center [369, 206] width 738 height 413
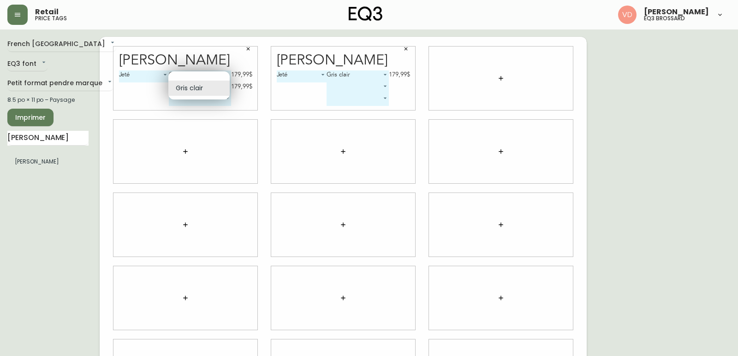
click at [179, 79] on li at bounding box center [198, 78] width 61 height 6
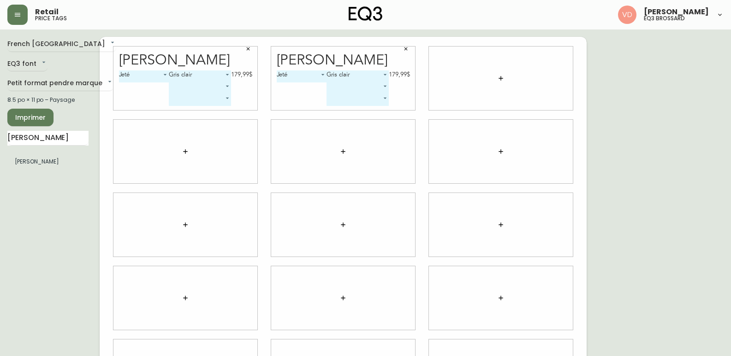
click at [135, 87] on div "Jeté 0 Gris clair 0 179,99$ ​ ​" at bounding box center [185, 91] width 133 height 40
click at [135, 89] on div "Jeté 0 Gris clair 0 179,99$ ​ ​" at bounding box center [185, 91] width 133 height 40
drag, startPoint x: 206, startPoint y: 65, endPoint x: 201, endPoint y: 60, distance: 6.9
click at [206, 65] on div "[PERSON_NAME]" at bounding box center [185, 60] width 133 height 14
click at [198, 57] on div "[PERSON_NAME]" at bounding box center [185, 60] width 133 height 14
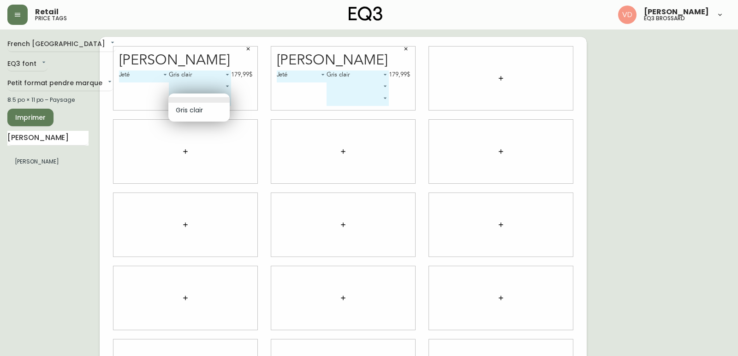
click at [229, 99] on body "Retail price tags [PERSON_NAME] eq3 [PERSON_NAME] French Canada fr_CA EQ3 font …" at bounding box center [369, 206] width 738 height 413
click at [265, 93] on div at bounding box center [369, 178] width 738 height 356
click at [201, 103] on body "Retail price tags [PERSON_NAME] eq3 [PERSON_NAME] French Canada fr_CA EQ3 font …" at bounding box center [369, 206] width 738 height 413
click at [202, 113] on li "Gris clair" at bounding box center [198, 110] width 61 height 15
type input "0"
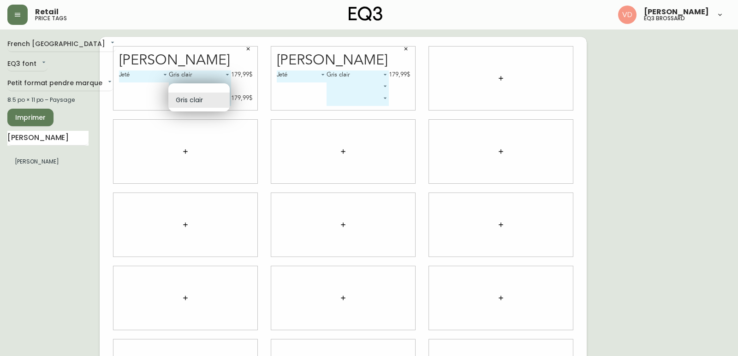
click at [198, 100] on body "Retail price tags [PERSON_NAME] eq3 [PERSON_NAME] French Canada fr_CA EQ3 font …" at bounding box center [369, 206] width 738 height 413
click at [198, 100] on li "Gris clair" at bounding box center [198, 100] width 61 height 15
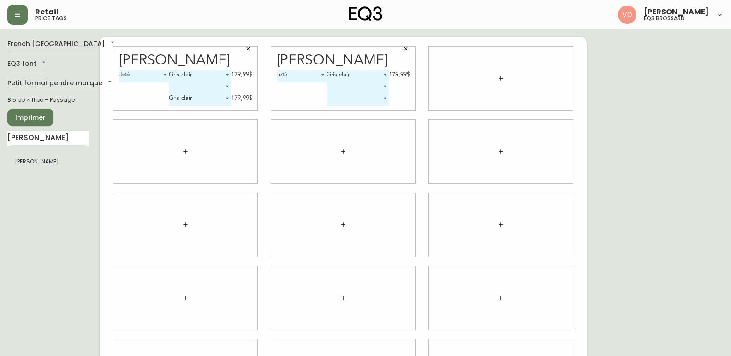
click at [231, 96] on div "179,99$" at bounding box center [241, 98] width 21 height 8
click at [232, 97] on div "179,99$" at bounding box center [241, 98] width 21 height 8
click at [222, 96] on body "Retail price tags [PERSON_NAME] eq3 [PERSON_NAME] French Canada fr_CA EQ3 font …" at bounding box center [365, 206] width 731 height 413
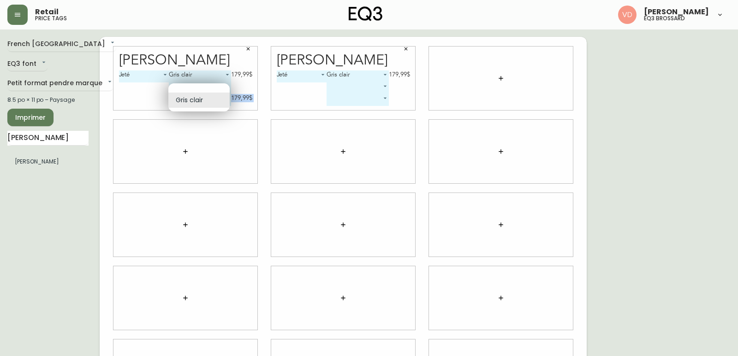
click at [213, 91] on li at bounding box center [198, 90] width 61 height 6
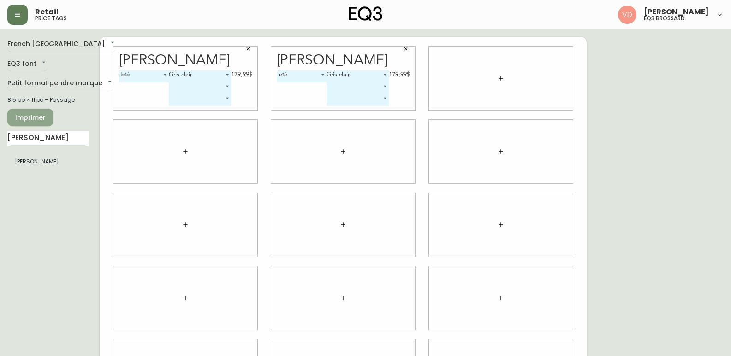
click at [39, 114] on span "Imprimer" at bounding box center [30, 118] width 31 height 12
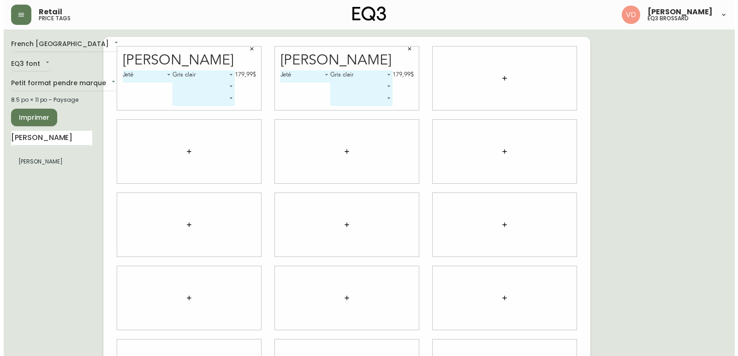
scroll to position [0, 0]
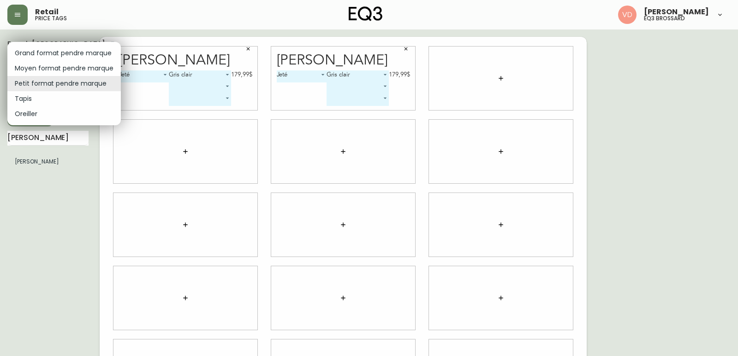
click at [98, 81] on body "Retail price tags [PERSON_NAME] eq3 [PERSON_NAME] French Canada fr_CA EQ3 font …" at bounding box center [369, 206] width 738 height 413
click at [147, 85] on div at bounding box center [369, 178] width 738 height 356
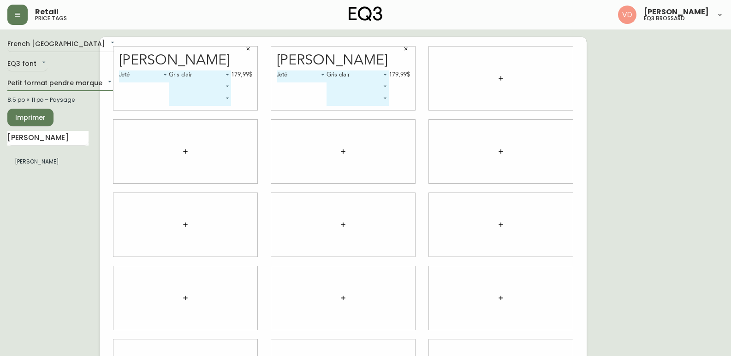
click at [155, 90] on div "Jeté 0 Gris clair 0 179,99$ ​ ​" at bounding box center [185, 91] width 133 height 40
click at [51, 87] on body "Retail price tags [PERSON_NAME] eq3 [PERSON_NAME] French Canada fr_CA EQ3 font …" at bounding box center [365, 206] width 731 height 413
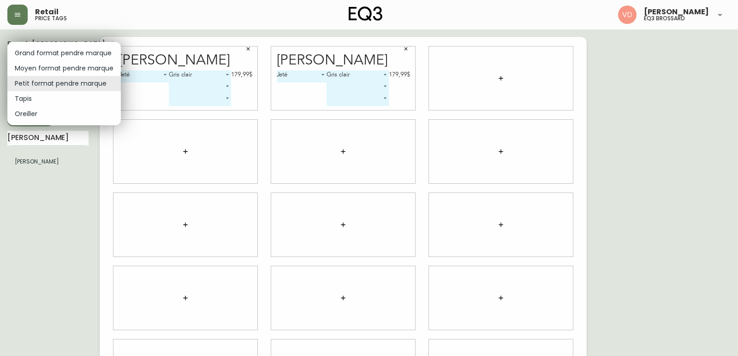
click at [66, 31] on div at bounding box center [369, 178] width 738 height 356
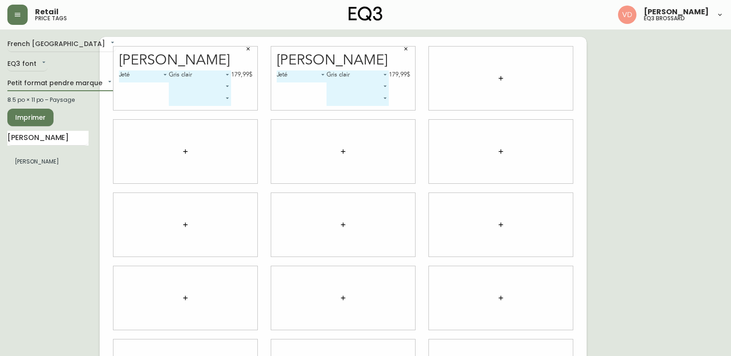
click at [56, 41] on body "Retail price tags [PERSON_NAME] eq3 [PERSON_NAME] French Canada fr_CA EQ3 font …" at bounding box center [365, 206] width 731 height 413
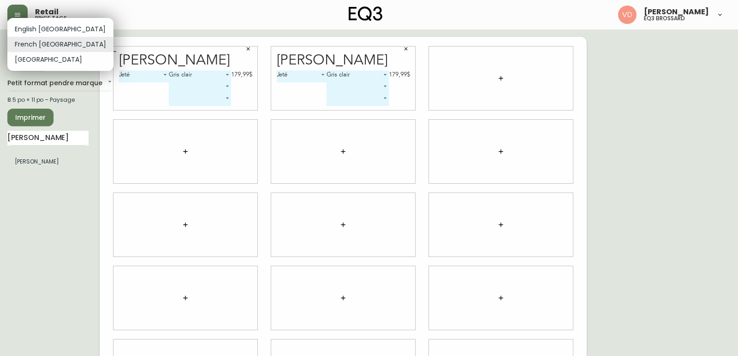
click at [56, 62] on li "[GEOGRAPHIC_DATA]" at bounding box center [60, 59] width 106 height 15
type input "en_US"
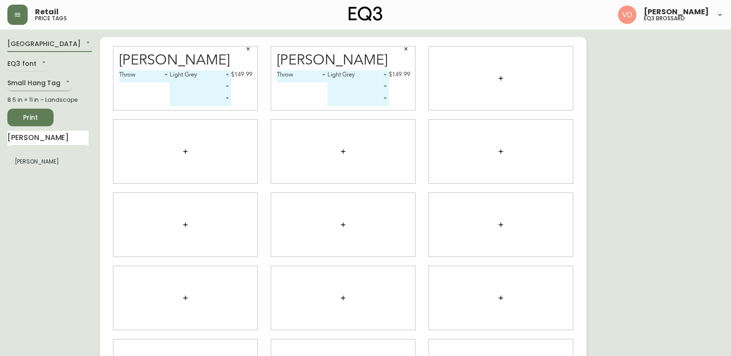
click at [47, 82] on body "Retail price tags [PERSON_NAME] eq3 [PERSON_NAME] [GEOGRAPHIC_DATA] en_US EQ3 f…" at bounding box center [365, 206] width 731 height 413
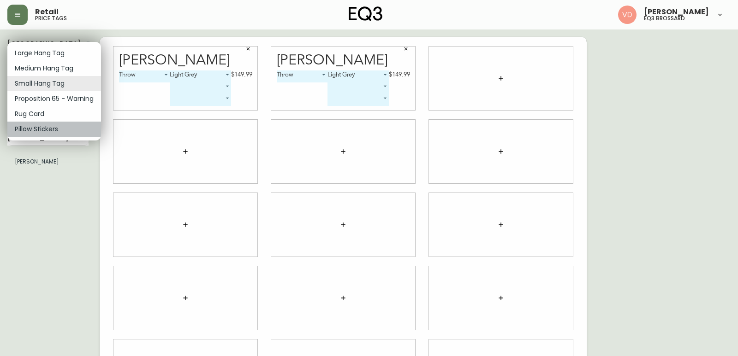
click at [45, 128] on li "Pillow Stickers" at bounding box center [54, 129] width 94 height 15
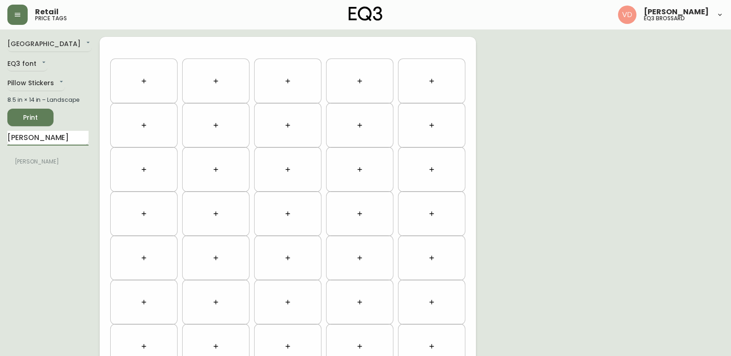
drag, startPoint x: 28, startPoint y: 137, endPoint x: 40, endPoint y: 135, distance: 12.2
click at [40, 135] on input "[PERSON_NAME]" at bounding box center [47, 138] width 81 height 15
click at [49, 146] on div "[PERSON_NAME]" at bounding box center [47, 152] width 81 height 42
drag, startPoint x: 48, startPoint y: 142, endPoint x: 86, endPoint y: 132, distance: 39.0
click at [86, 132] on input "[PERSON_NAME]" at bounding box center [47, 138] width 81 height 15
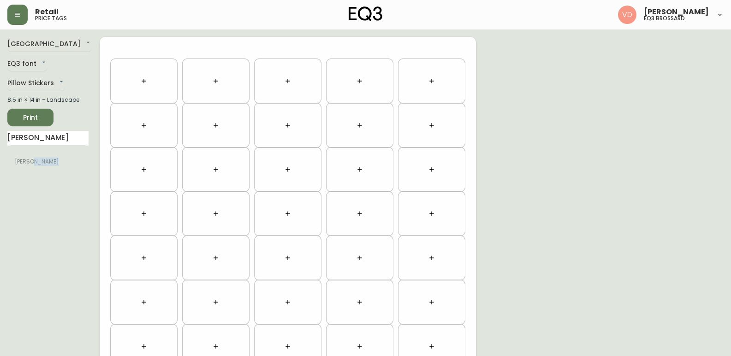
drag, startPoint x: 34, startPoint y: 161, endPoint x: 145, endPoint y: 83, distance: 136.0
click at [145, 83] on div "USA en_US EQ3 font EQ3 Pillow Stickers pillows 8.5 in × 14 in – Landscape Print…" at bounding box center [365, 280] width 716 height 487
click at [144, 83] on icon "button" at bounding box center [143, 80] width 7 height 7
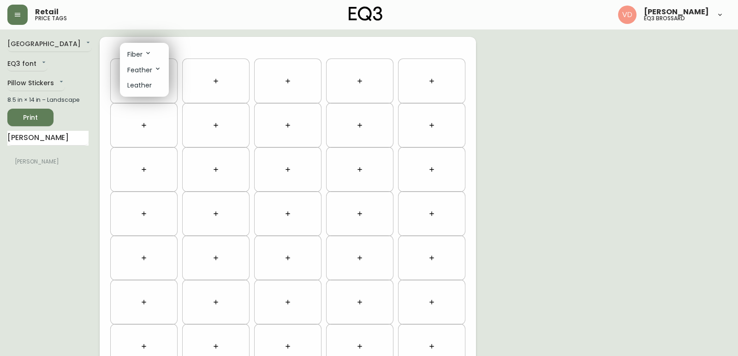
click at [26, 82] on div at bounding box center [369, 178] width 738 height 356
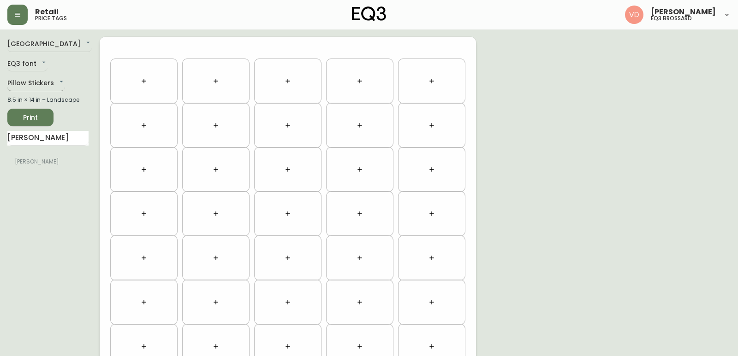
click at [40, 83] on body "Retail price tags [PERSON_NAME] eq3 [PERSON_NAME] [GEOGRAPHIC_DATA] en_US EQ3 f…" at bounding box center [369, 262] width 738 height 524
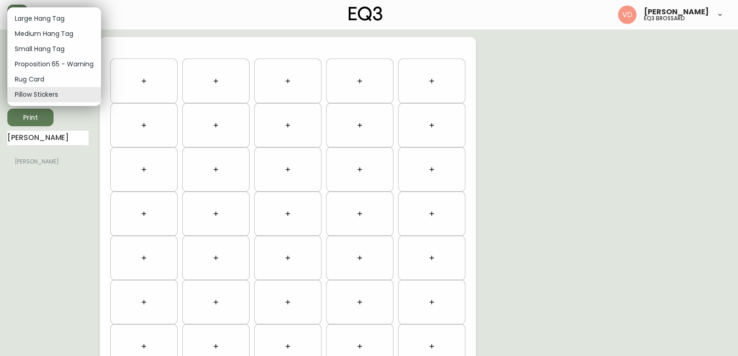
click at [68, 77] on li "Rug Card" at bounding box center [54, 79] width 94 height 15
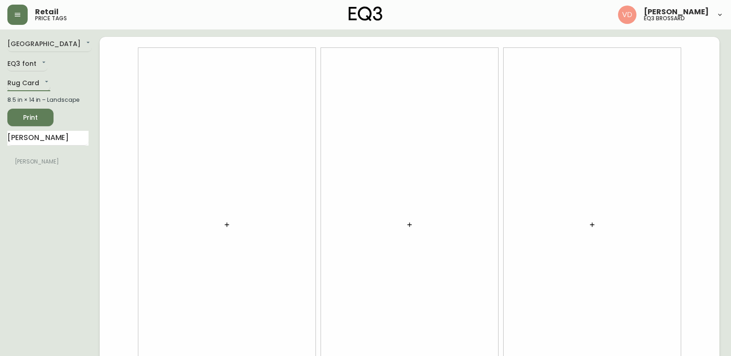
click at [40, 84] on body "Retail price tags [PERSON_NAME] eq3 [PERSON_NAME] [GEOGRAPHIC_DATA] en_US EQ3 f…" at bounding box center [365, 206] width 731 height 413
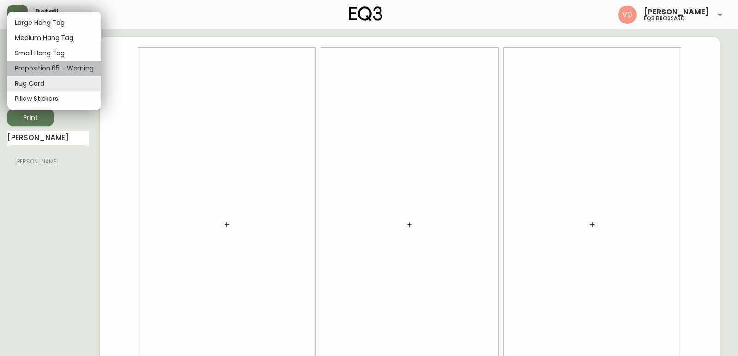
click at [46, 68] on li "Proposition 65 - Warning" at bounding box center [54, 68] width 94 height 15
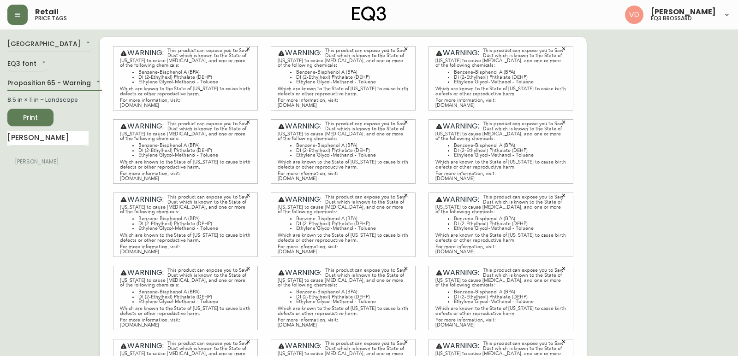
click at [41, 77] on body "Retail price tags [PERSON_NAME] eq3 [PERSON_NAME] [GEOGRAPHIC_DATA] en_US EQ3 f…" at bounding box center [369, 206] width 738 height 413
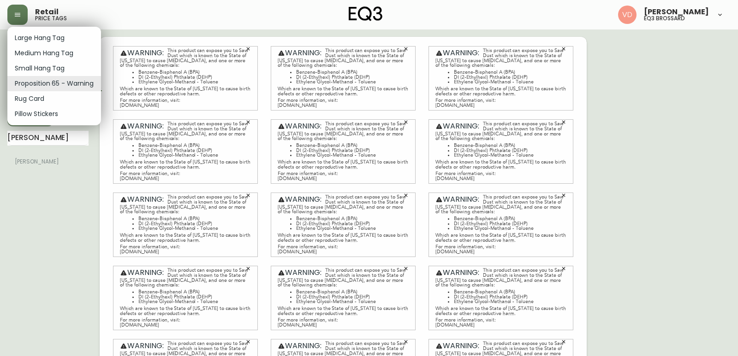
click at [61, 69] on li "Small Hang Tag" at bounding box center [54, 68] width 94 height 15
type input "small"
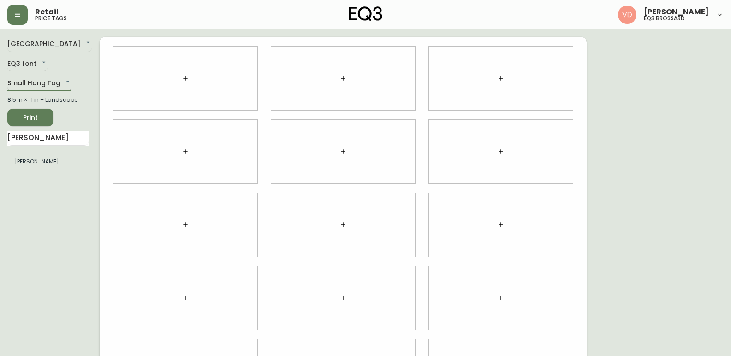
click at [44, 80] on body "Retail price tags [PERSON_NAME] eq3 [PERSON_NAME] [GEOGRAPHIC_DATA] en_US EQ3 f…" at bounding box center [365, 206] width 731 height 413
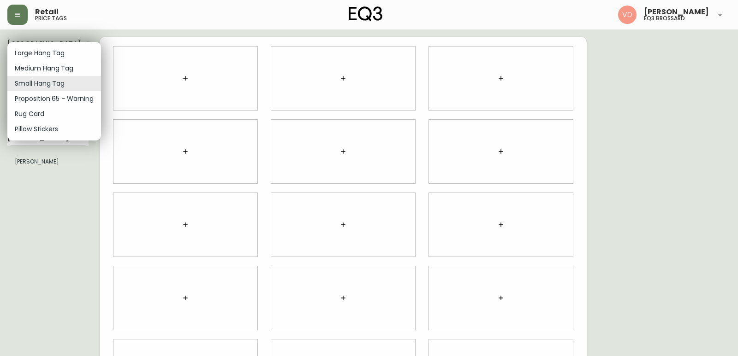
click at [129, 81] on div at bounding box center [369, 178] width 738 height 356
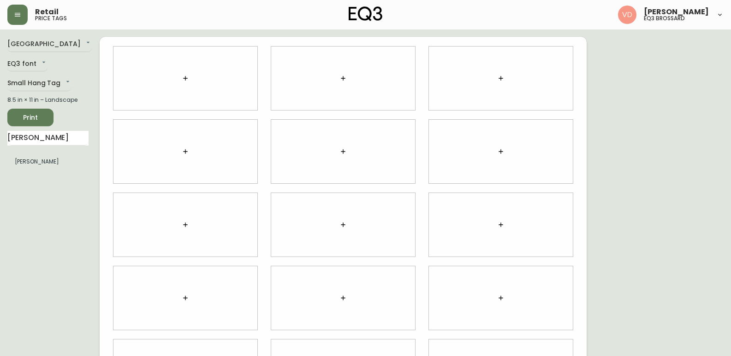
drag, startPoint x: 202, startPoint y: 83, endPoint x: 184, endPoint y: 80, distance: 17.2
click at [200, 83] on div at bounding box center [185, 79] width 144 height 64
click at [184, 80] on icon "button" at bounding box center [185, 78] width 7 height 7
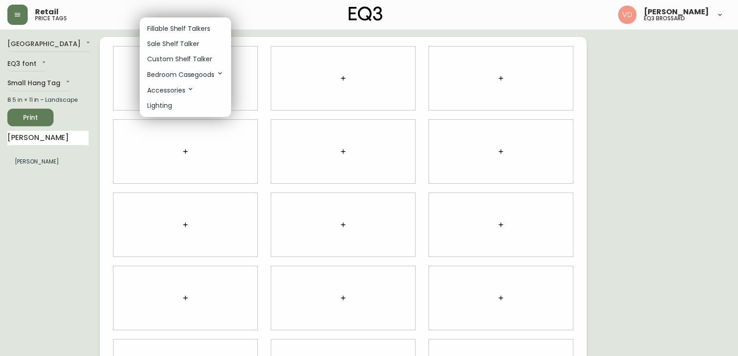
drag, startPoint x: 27, startPoint y: 163, endPoint x: 108, endPoint y: 109, distance: 97.1
click at [108, 109] on div at bounding box center [369, 178] width 738 height 356
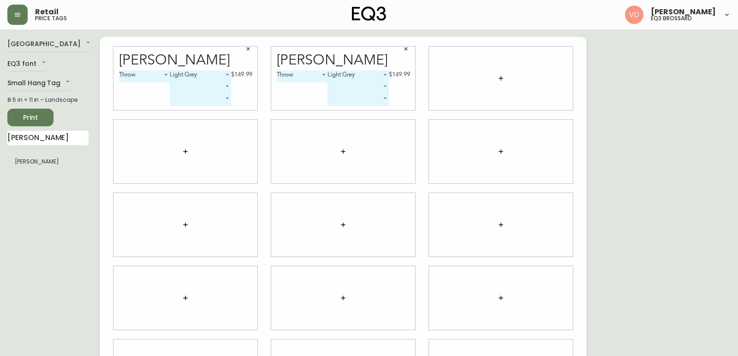
click at [353, 83] on body "Retail price tags [PERSON_NAME] eq3 [PERSON_NAME] [GEOGRAPHIC_DATA] en_US EQ3 f…" at bounding box center [369, 206] width 738 height 413
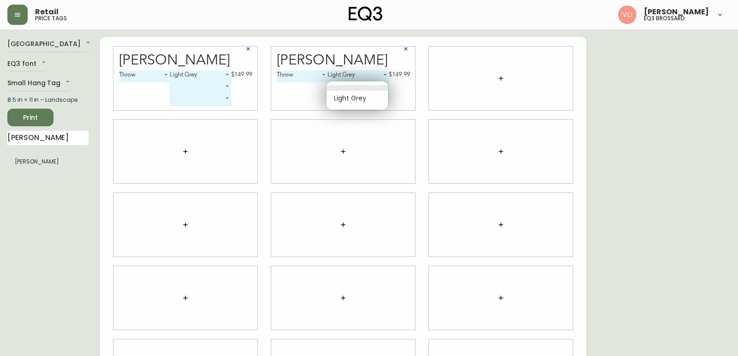
click at [349, 76] on div at bounding box center [369, 178] width 738 height 356
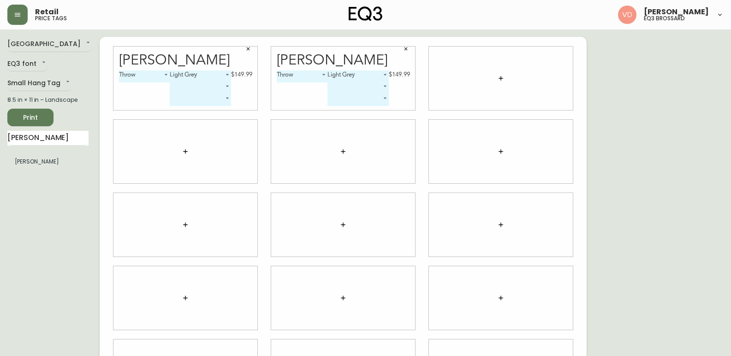
click at [351, 76] on body "Retail price tags [PERSON_NAME] eq3 [PERSON_NAME] [GEOGRAPHIC_DATA] en_US EQ3 f…" at bounding box center [365, 206] width 731 height 413
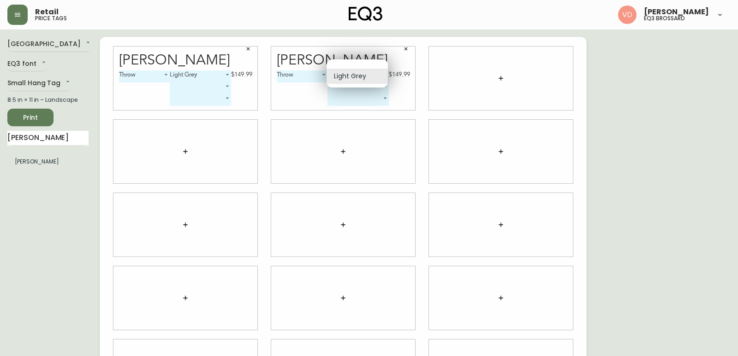
click at [337, 105] on div at bounding box center [369, 178] width 738 height 356
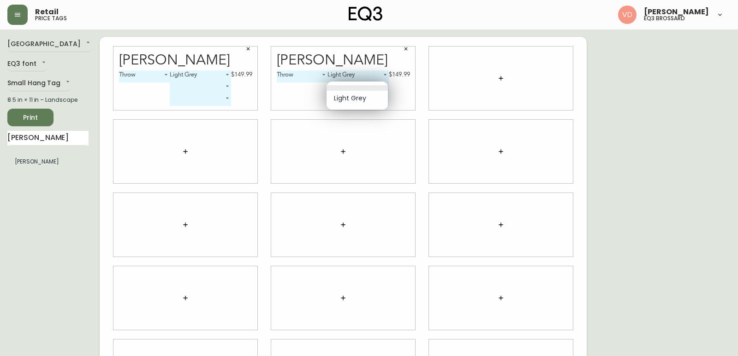
click at [384, 86] on body "Retail price tags [PERSON_NAME] eq3 [PERSON_NAME] [GEOGRAPHIC_DATA] en_US EQ3 f…" at bounding box center [369, 206] width 738 height 413
click at [384, 86] on li at bounding box center [356, 88] width 61 height 6
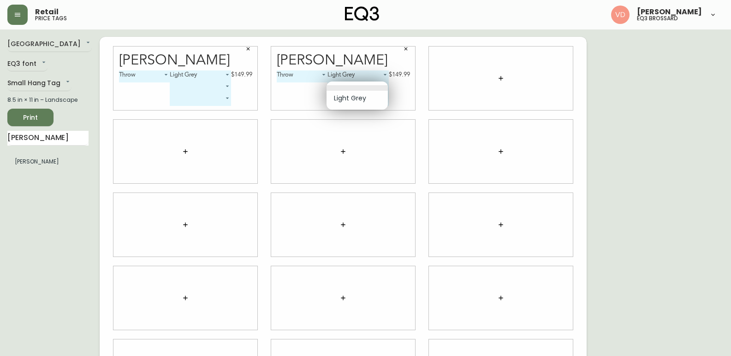
click at [363, 86] on body "Retail price tags [PERSON_NAME] eq3 [PERSON_NAME] [GEOGRAPHIC_DATA] en_US EQ3 f…" at bounding box center [365, 206] width 731 height 413
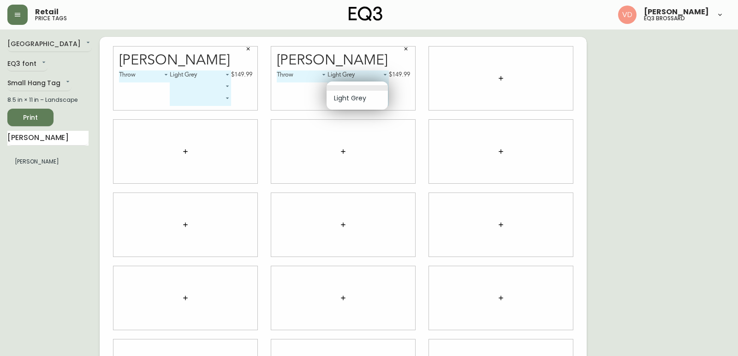
click at [363, 86] on li at bounding box center [356, 88] width 61 height 6
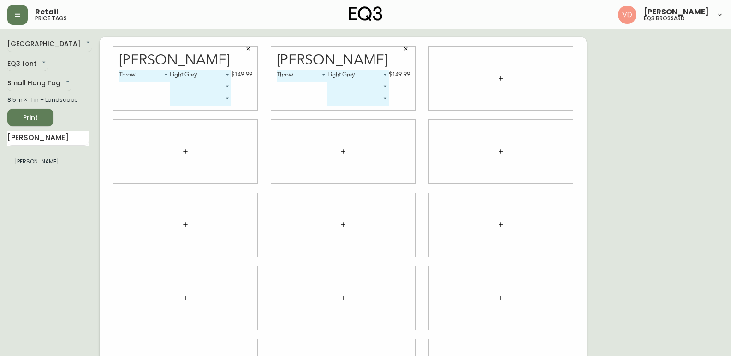
click at [305, 83] on div "Throw 0 Light Grey 0 $149.99 ​ ​" at bounding box center [343, 91] width 133 height 40
click at [305, 93] on div "Throw 0 Light Grey 0 $149.99 ​ ​" at bounding box center [343, 91] width 133 height 40
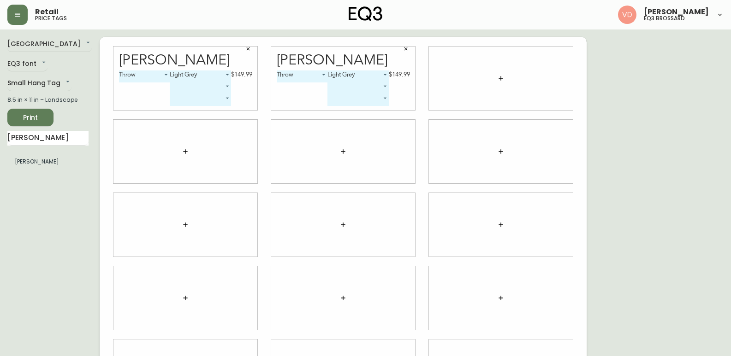
click at [351, 62] on div "[PERSON_NAME]" at bounding box center [343, 60] width 133 height 14
click at [409, 71] on div "$149.99" at bounding box center [399, 75] width 21 height 8
click at [463, 75] on div at bounding box center [501, 79] width 144 height 64
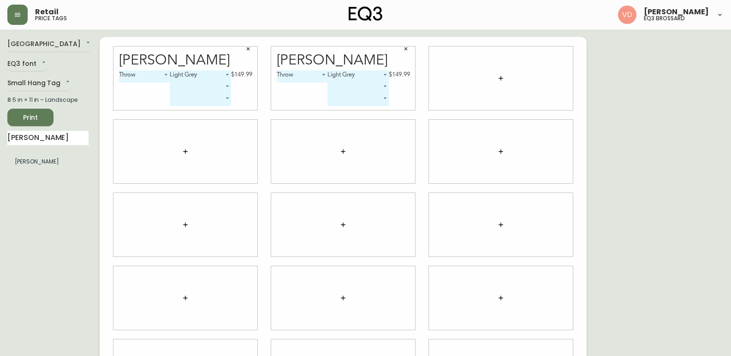
click at [481, 75] on div at bounding box center [501, 79] width 144 height 64
click at [494, 76] on button "button" at bounding box center [501, 78] width 18 height 18
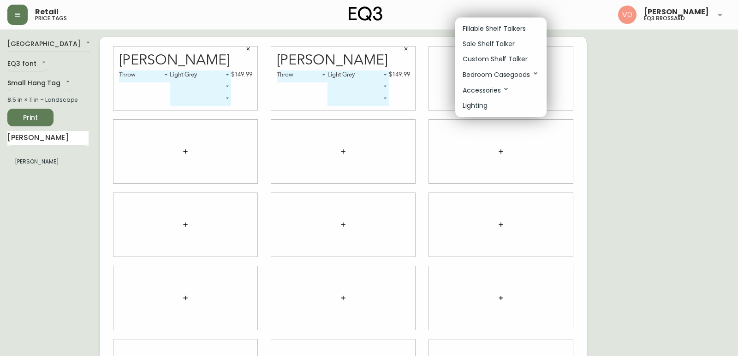
click at [482, 77] on p "Bedroom Casegoods" at bounding box center [500, 75] width 77 height 10
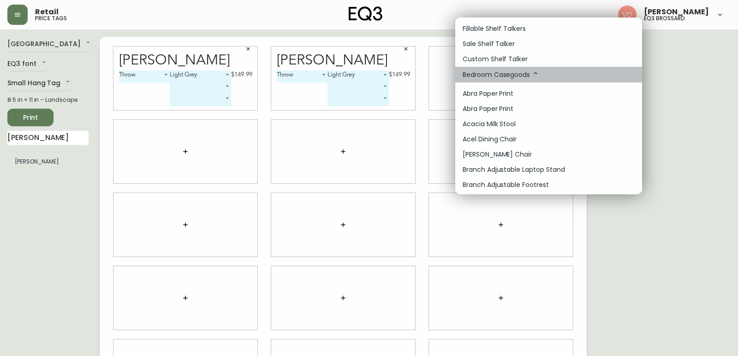
click at [482, 77] on p "Bedroom Casegoods" at bounding box center [500, 75] width 77 height 10
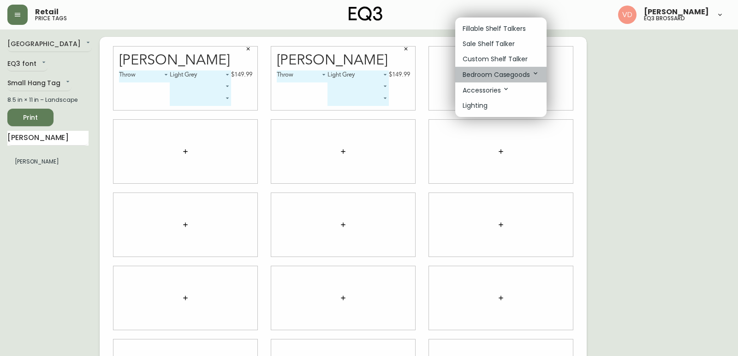
click at [482, 77] on p "Bedroom Casegoods" at bounding box center [500, 75] width 77 height 10
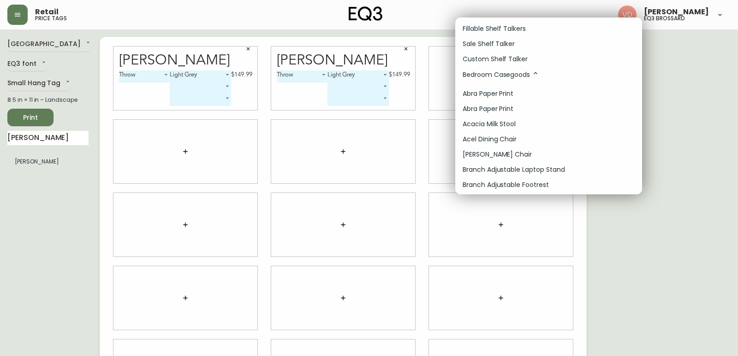
click at [486, 72] on p "Bedroom Casegoods" at bounding box center [500, 75] width 77 height 10
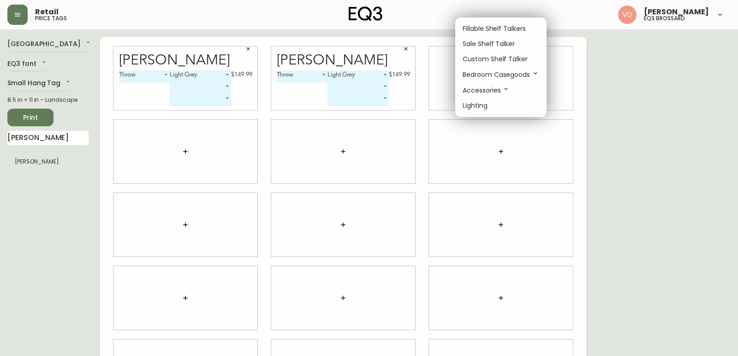
click at [486, 92] on p "Accessories" at bounding box center [485, 90] width 47 height 10
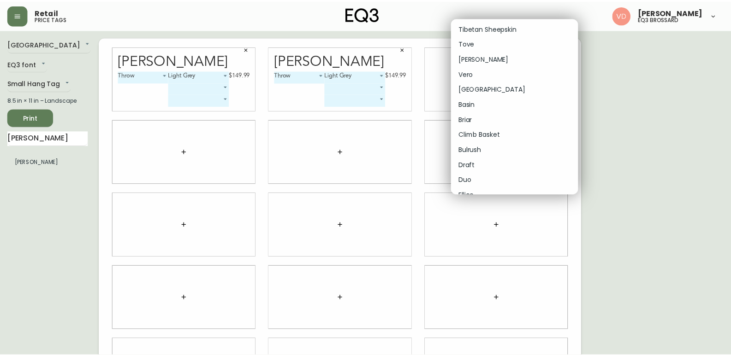
scroll to position [3556, 0]
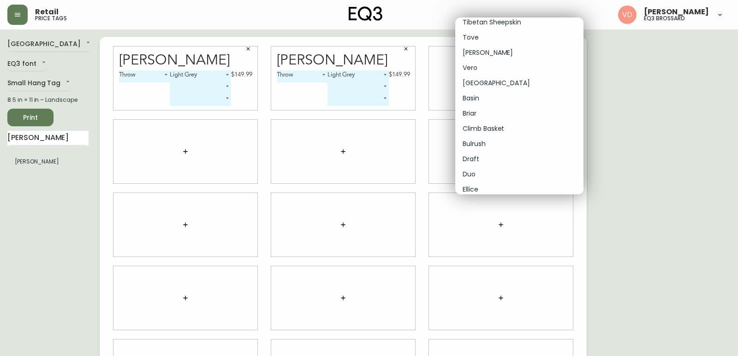
click at [469, 53] on p "[PERSON_NAME]" at bounding box center [487, 53] width 50 height 10
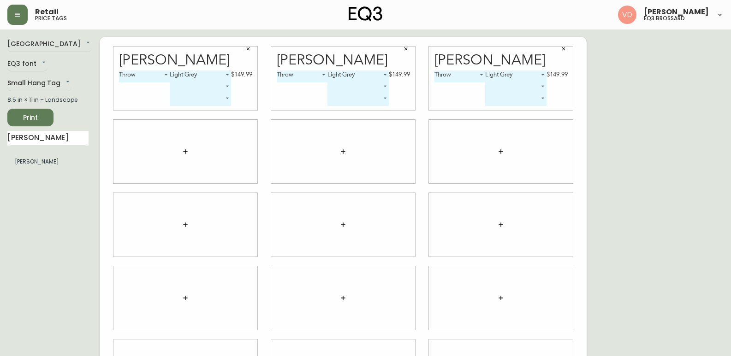
click at [529, 85] on body "Retail price tags [PERSON_NAME] eq3 [PERSON_NAME] [GEOGRAPHIC_DATA] en_US EQ3 f…" at bounding box center [365, 206] width 731 height 413
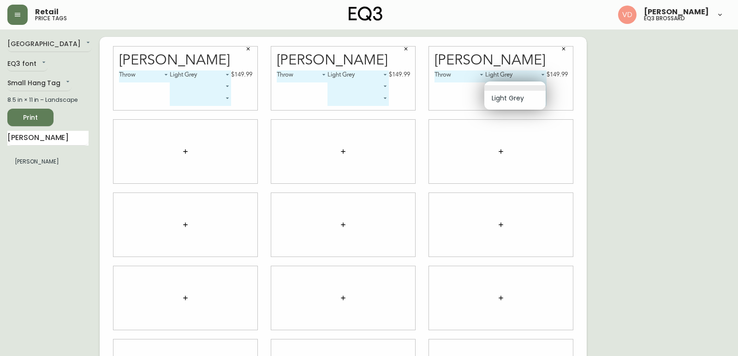
click at [518, 101] on li "Light Grey" at bounding box center [514, 98] width 61 height 15
type input "0"
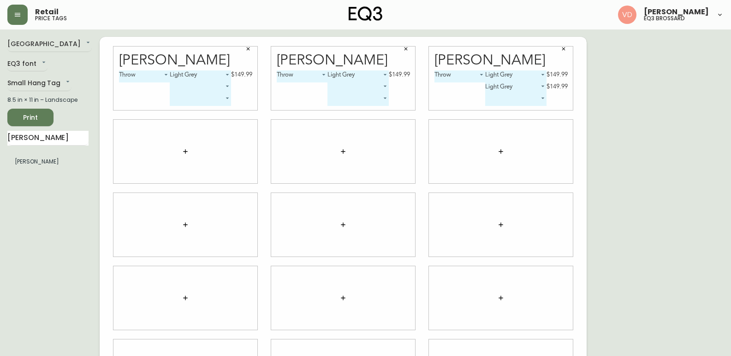
click at [561, 83] on div "$149.99" at bounding box center [556, 87] width 21 height 8
click at [556, 86] on div "$149.99" at bounding box center [556, 87] width 21 height 8
click at [22, 12] on button "button" at bounding box center [17, 15] width 20 height 20
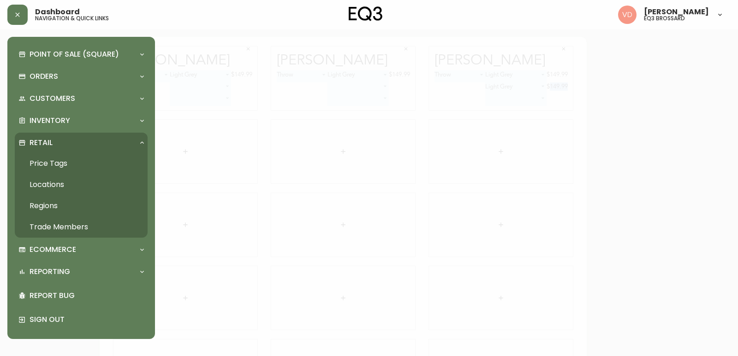
click at [48, 164] on link "Price Tags" at bounding box center [81, 163] width 133 height 21
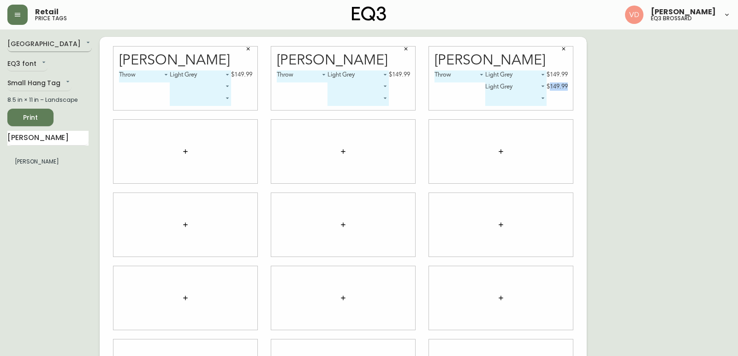
click at [24, 40] on body "Retail price tags [PERSON_NAME] eq3 [PERSON_NAME] USA en_US EQ3 font EQ3 Small …" at bounding box center [369, 206] width 738 height 413
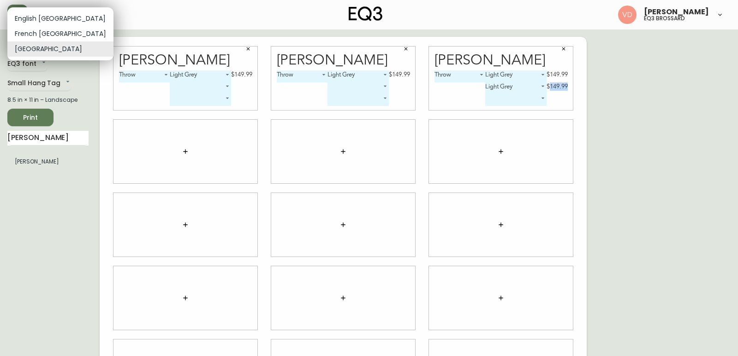
click at [36, 16] on li "English [GEOGRAPHIC_DATA]" at bounding box center [60, 18] width 106 height 15
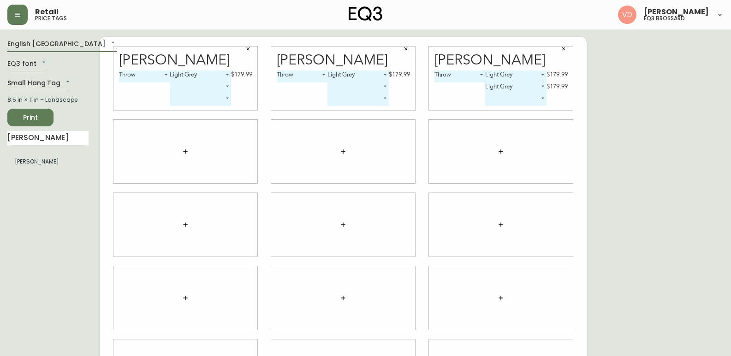
click at [29, 41] on body "Retail price tags [PERSON_NAME] eq3 [PERSON_NAME] English [GEOGRAPHIC_DATA] en_…" at bounding box center [365, 206] width 731 height 413
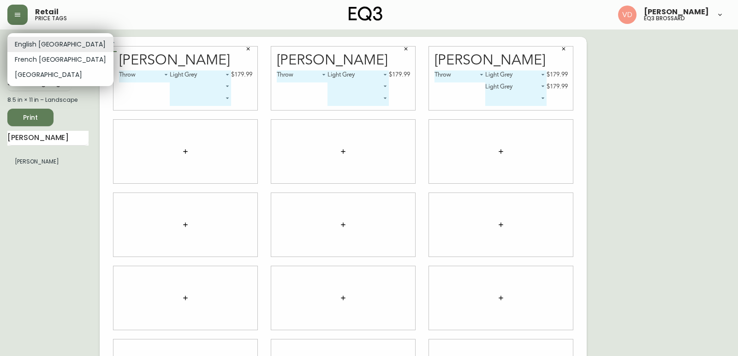
click at [37, 61] on li "French [GEOGRAPHIC_DATA]" at bounding box center [60, 59] width 106 height 15
type input "fr_CA"
